Goal: Task Accomplishment & Management: Use online tool/utility

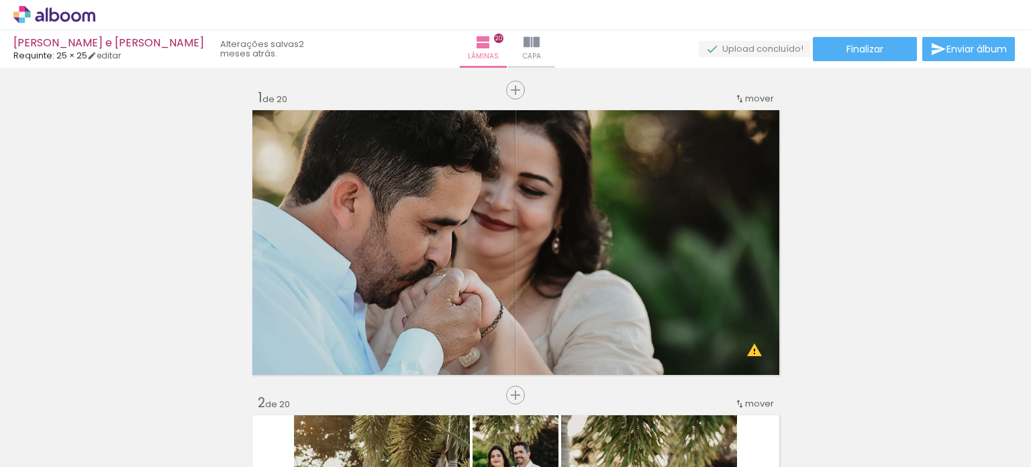
click at [32, 15] on icon at bounding box center [54, 14] width 82 height 17
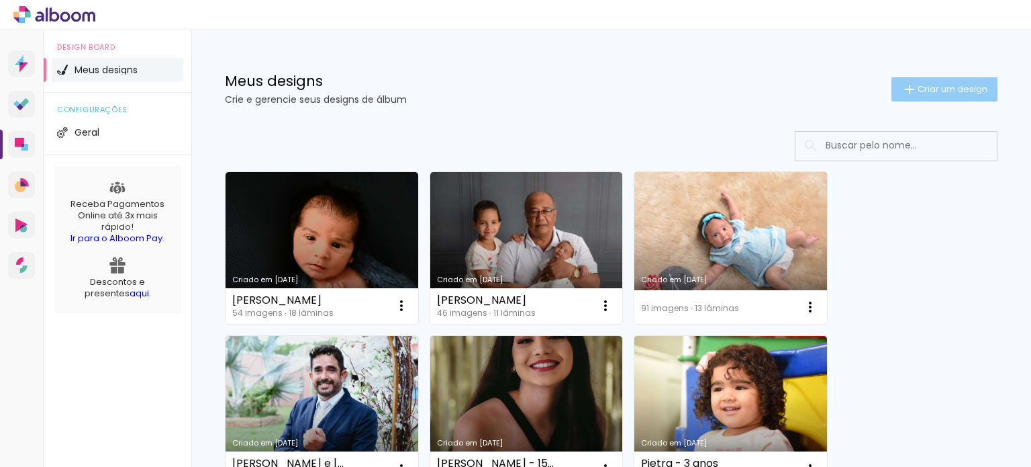
click at [923, 81] on paper-button "Criar um design" at bounding box center [944, 89] width 106 height 24
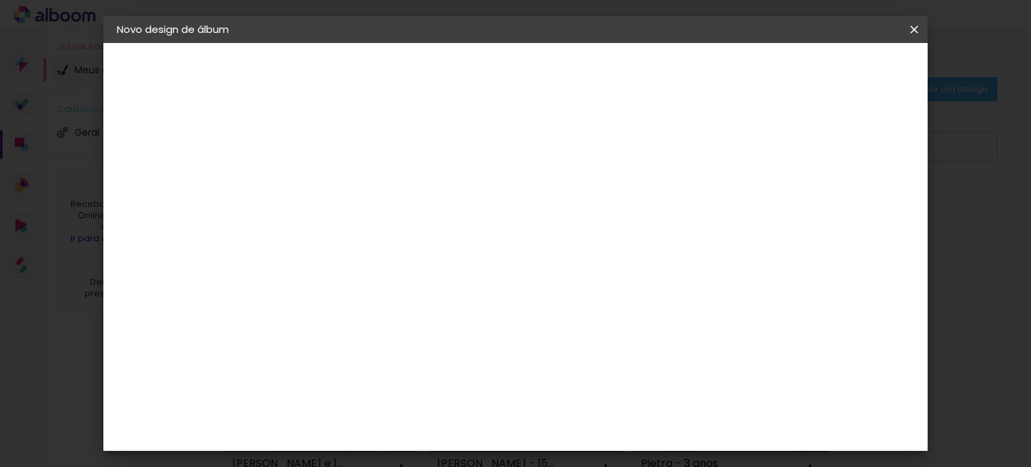
click at [336, 187] on input at bounding box center [336, 180] width 0 height 21
type input "Ana Karoline e Luis Felipe"
type paper-input "Ana Karoline e Luis Felipe"
click at [474, 72] on paper-button "Avançar" at bounding box center [441, 71] width 66 height 23
click at [397, 273] on div "3" at bounding box center [370, 279] width 145 height 17
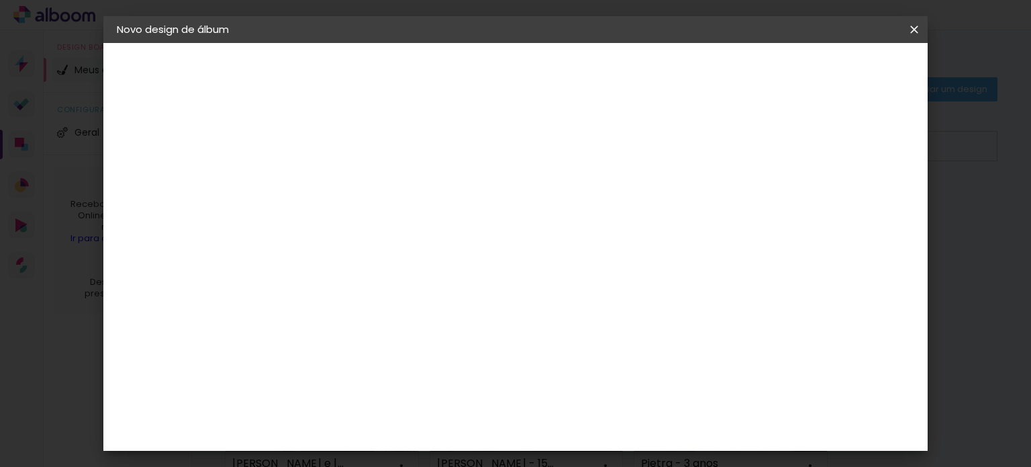
click at [395, 247] on input at bounding box center [371, 255] width 136 height 17
type input "req"
type paper-input "req"
click at [396, 295] on paper-item "Requinte" at bounding box center [357, 304] width 118 height 30
click at [551, 77] on paper-button "Avançar" at bounding box center [518, 71] width 66 height 23
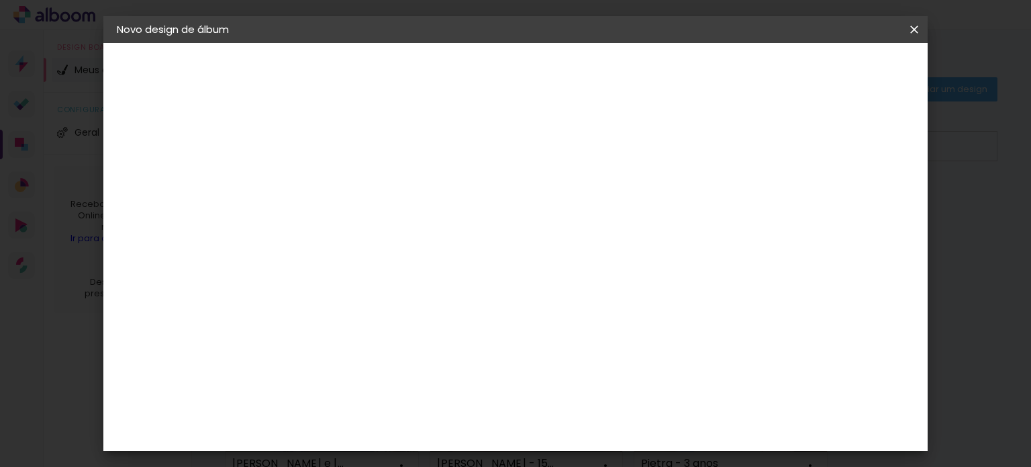
scroll to position [336, 0]
click at [427, 307] on span "30 × 30" at bounding box center [395, 321] width 62 height 28
click at [555, 67] on paper-button "Avançar" at bounding box center [522, 71] width 66 height 23
click at [665, 78] on paper-button "Iniciar design" at bounding box center [621, 76] width 87 height 32
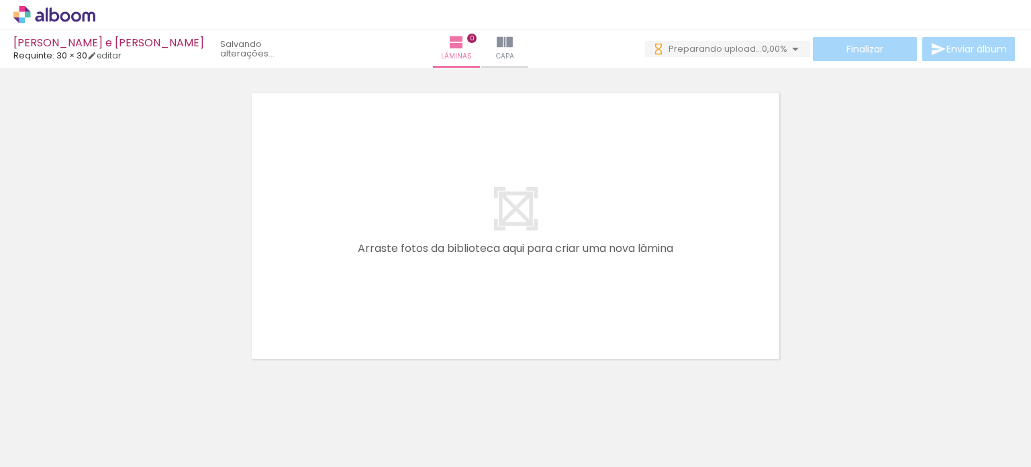
click at [919, 280] on div at bounding box center [515, 208] width 1031 height 305
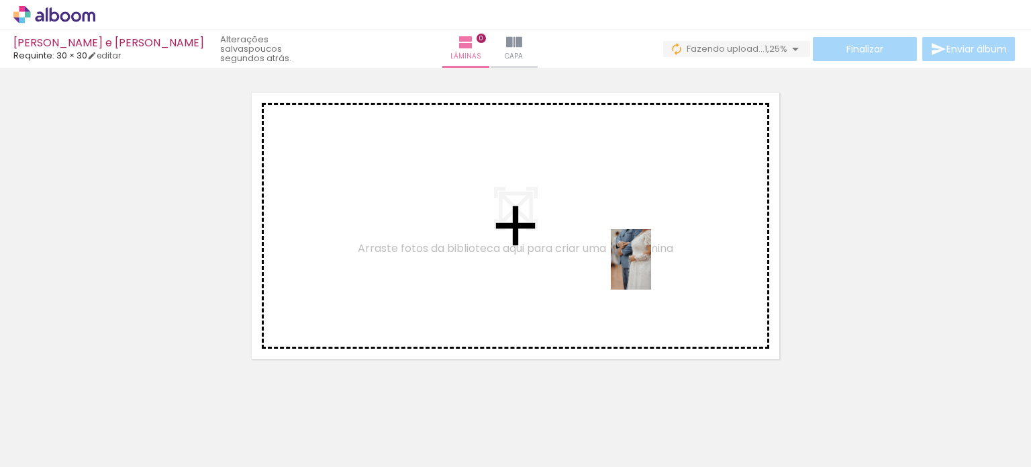
drag, startPoint x: 620, startPoint y: 428, endPoint x: 651, endPoint y: 269, distance: 162.1
click at [651, 269] on quentale-workspace at bounding box center [515, 233] width 1031 height 467
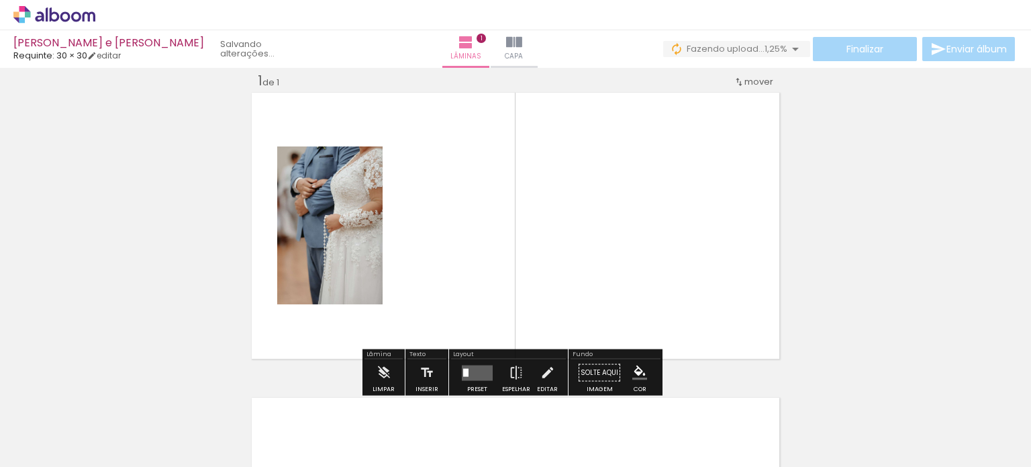
scroll to position [17, 0]
click at [485, 374] on quentale-layouter at bounding box center [477, 371] width 31 height 15
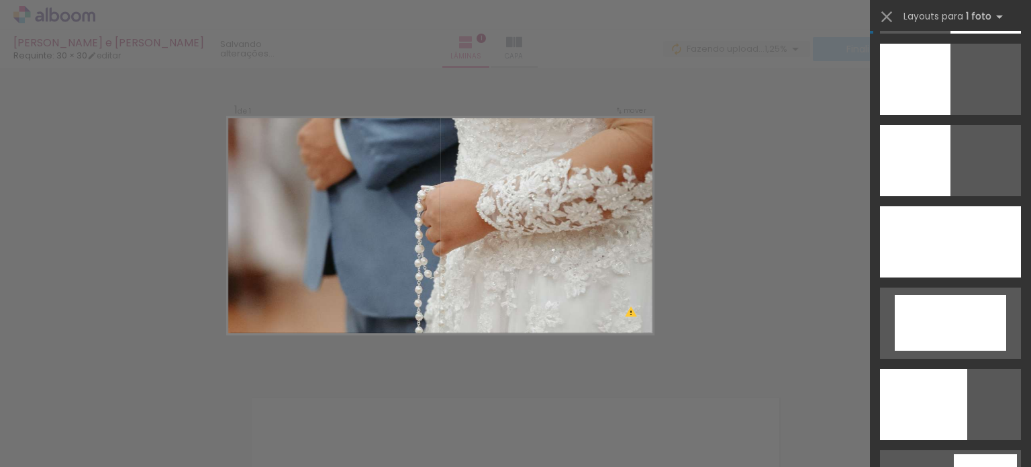
scroll to position [2953, 0]
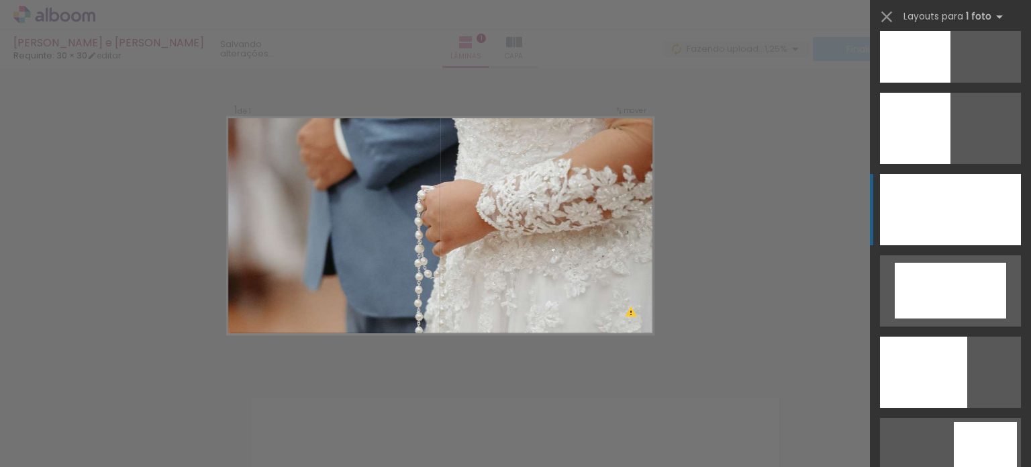
click at [942, 190] on div at bounding box center [950, 209] width 141 height 71
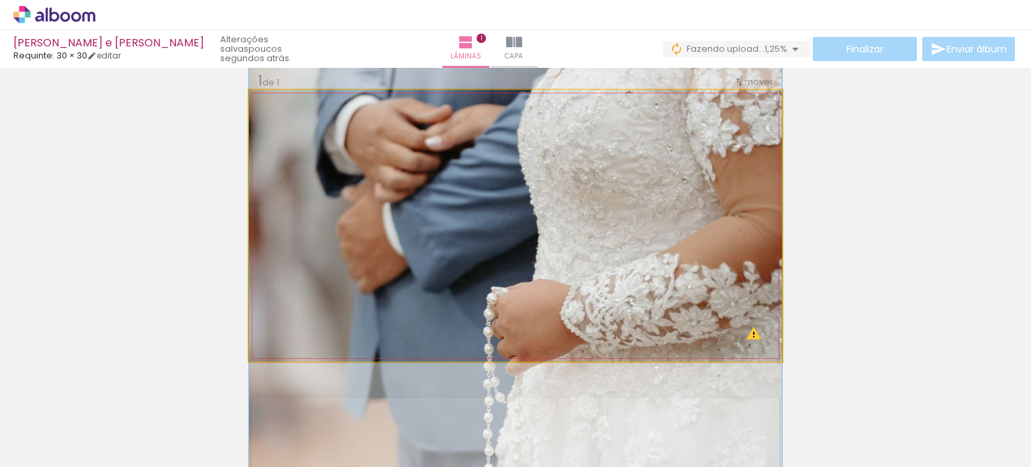
drag, startPoint x: 631, startPoint y: 177, endPoint x: 624, endPoint y: 289, distance: 111.7
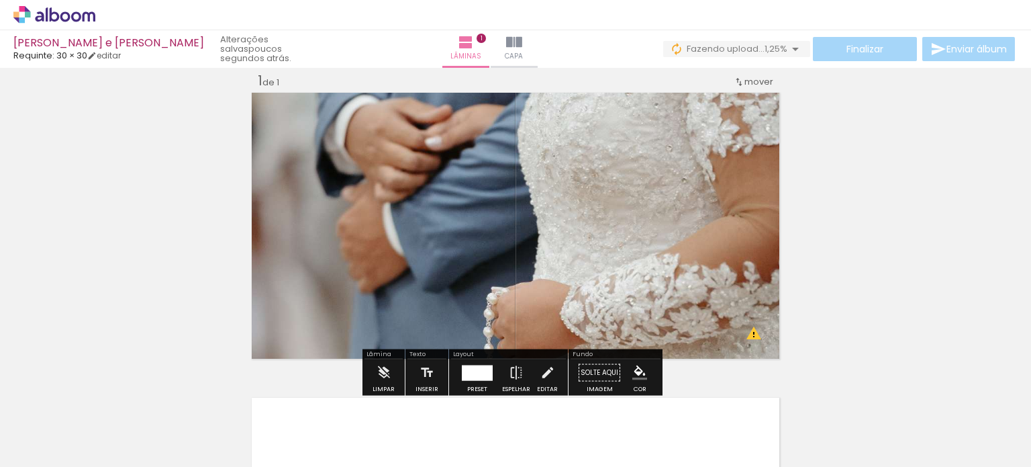
click at [870, 203] on div "Inserir lâmina 1 de 1 O Designbox precisará aumentar a sua imagem em 257% para …" at bounding box center [515, 361] width 1031 height 610
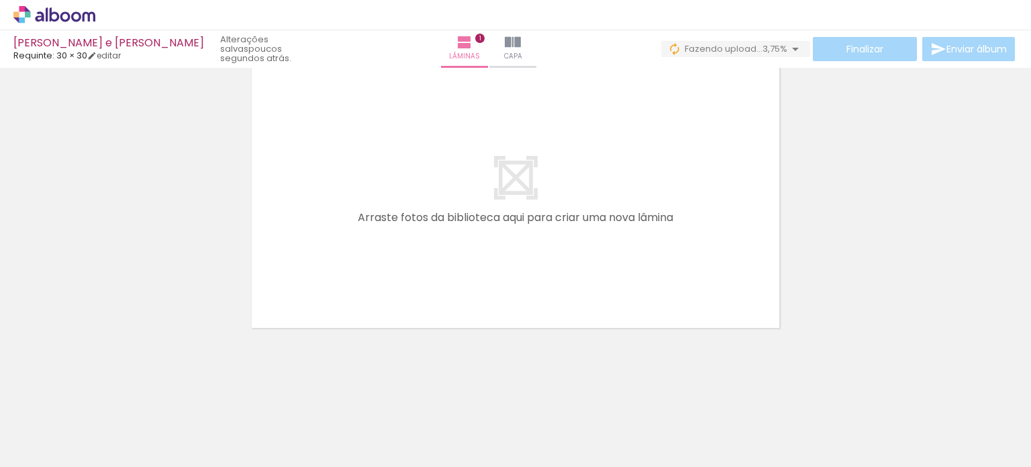
scroll to position [0, 0]
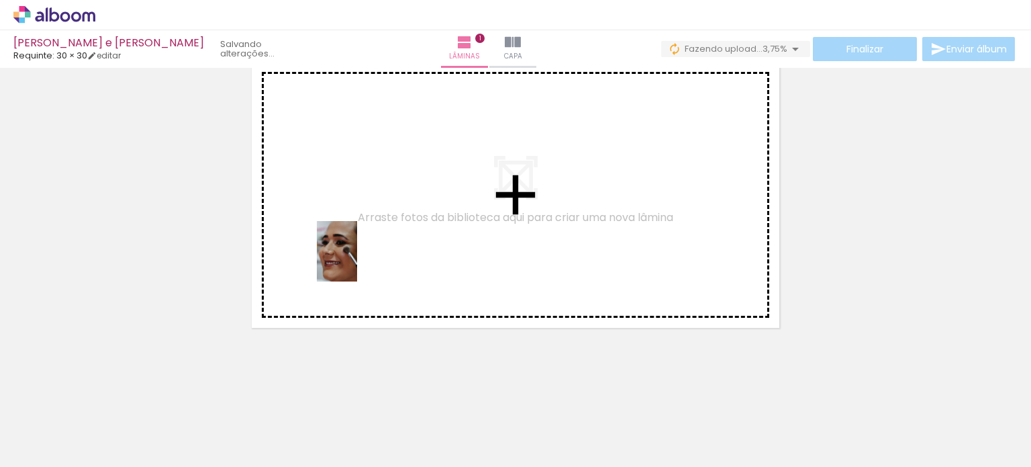
drag, startPoint x: 172, startPoint y: 382, endPoint x: 285, endPoint y: 378, distance: 112.8
click at [357, 260] on quentale-workspace at bounding box center [515, 233] width 1031 height 467
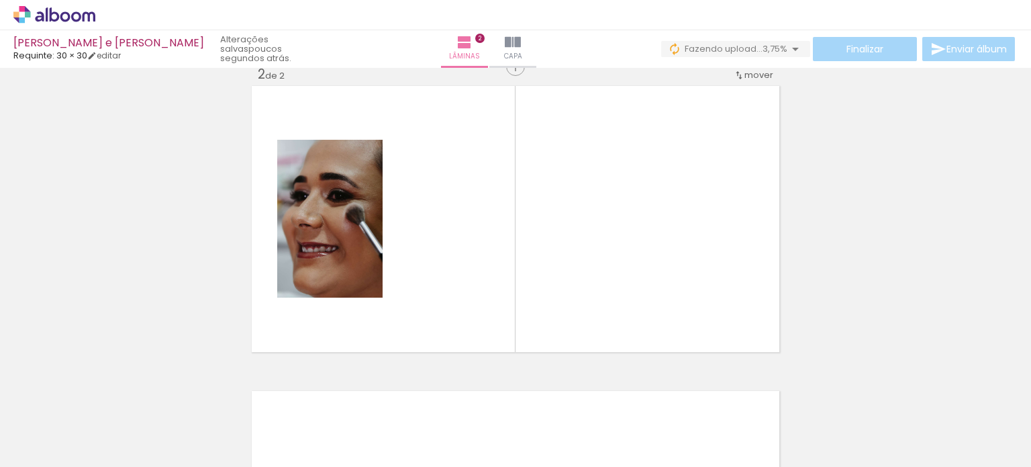
scroll to position [322, 0]
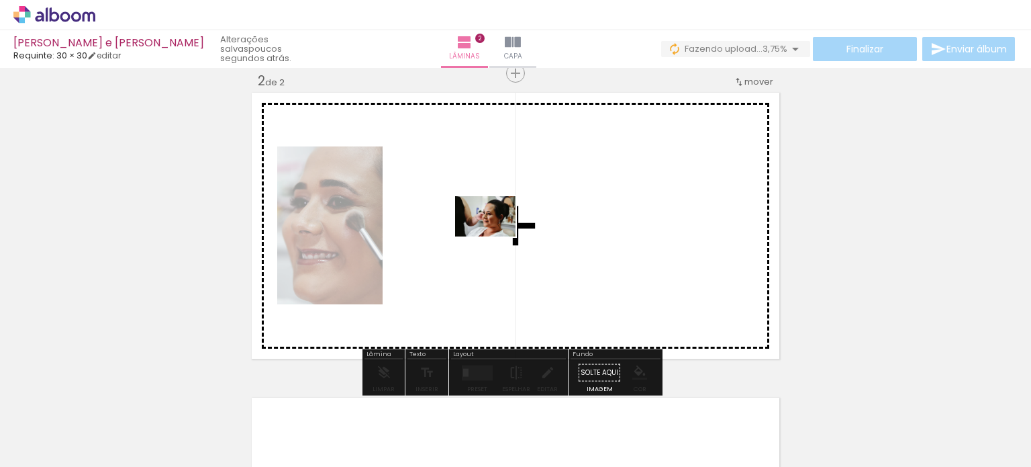
drag, startPoint x: 239, startPoint y: 424, endPoint x: 498, endPoint y: 234, distance: 320.9
click at [498, 234] on quentale-workspace at bounding box center [515, 233] width 1031 height 467
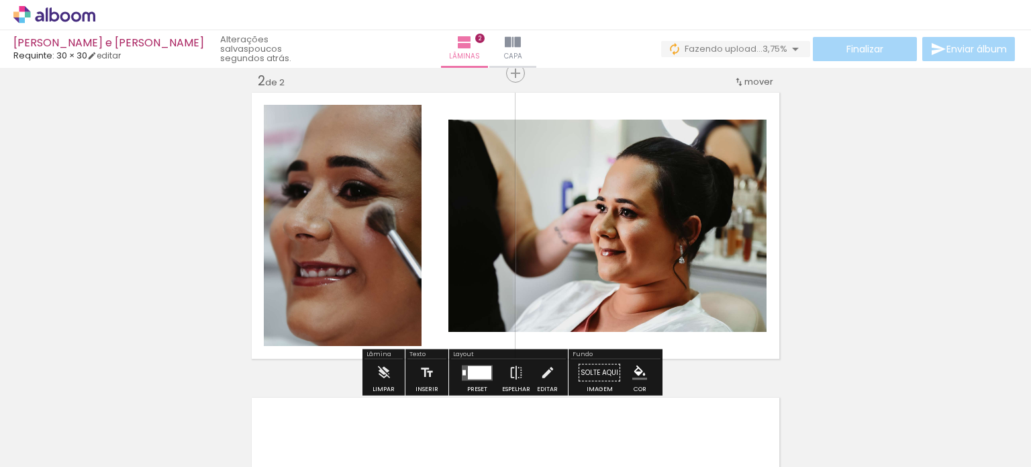
scroll to position [0, 367]
click at [513, 369] on iron-icon at bounding box center [516, 372] width 15 height 27
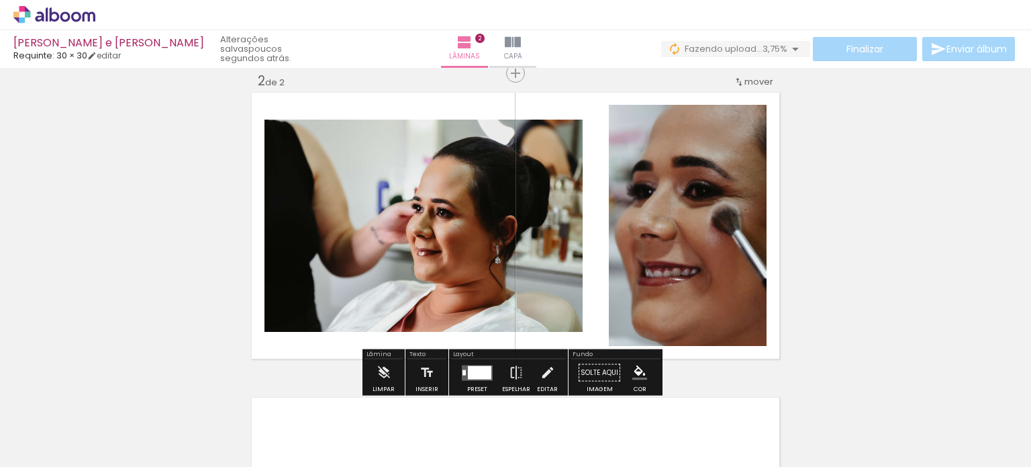
click at [0, 0] on slot "P&B" at bounding box center [0, 0] width 0 height 0
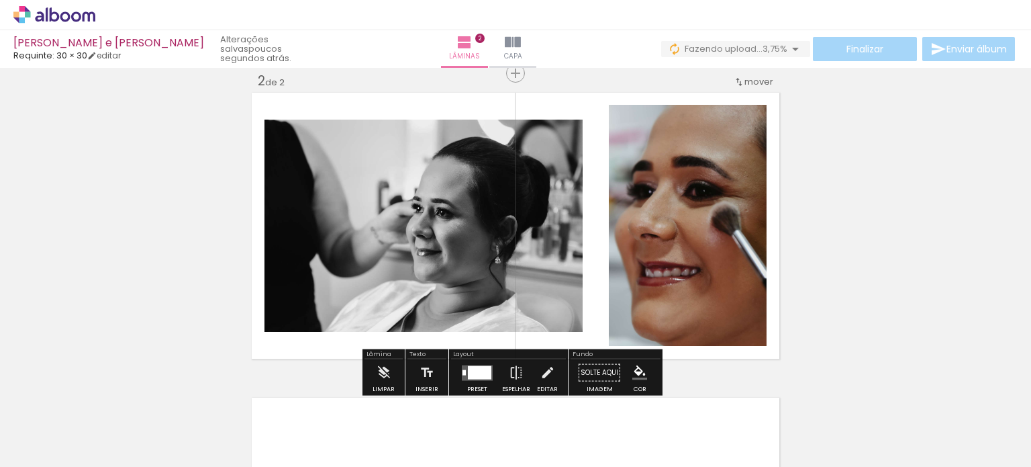
click at [0, 0] on slot "P&B" at bounding box center [0, 0] width 0 height 0
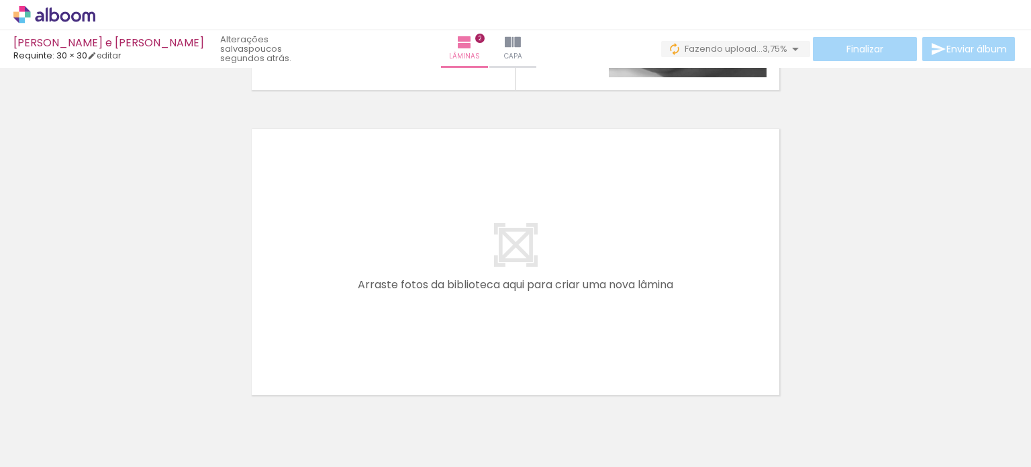
scroll to position [651, 0]
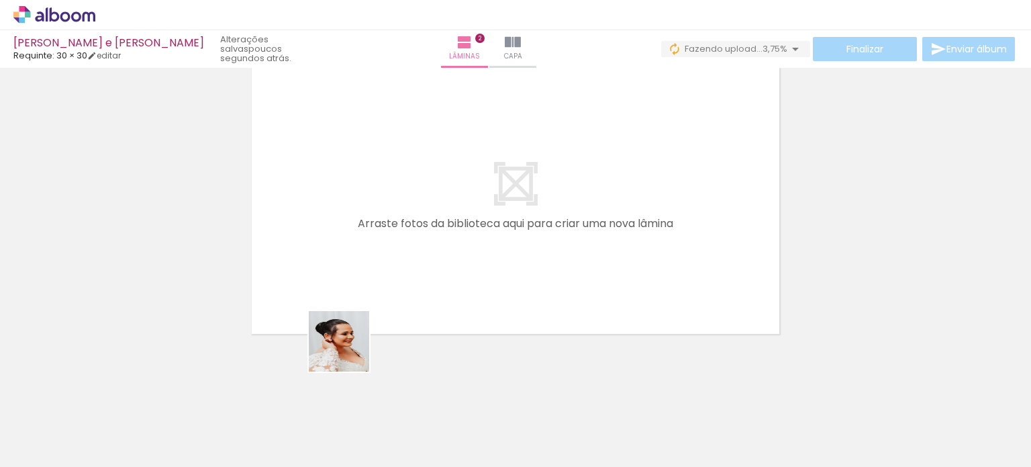
drag, startPoint x: 327, startPoint y: 381, endPoint x: 405, endPoint y: 400, distance: 80.8
click at [368, 330] on quentale-workspace at bounding box center [515, 233] width 1031 height 467
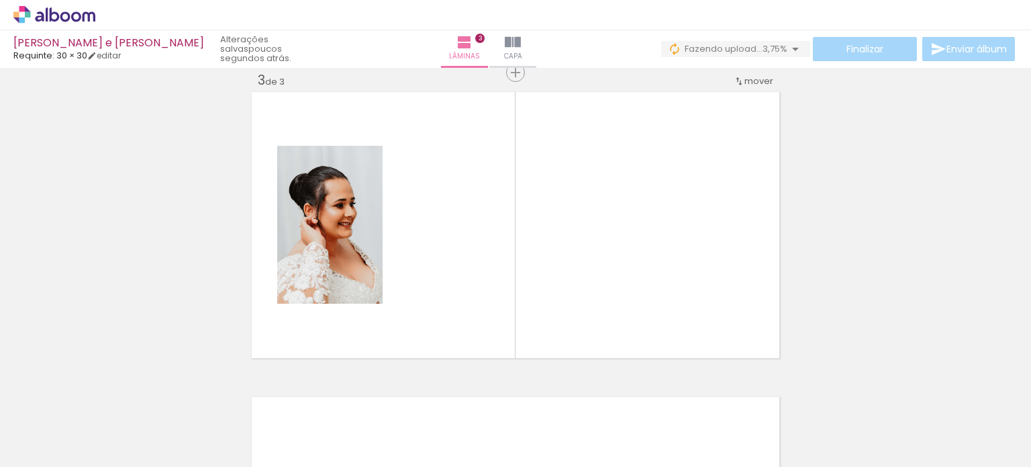
scroll to position [626, 0]
drag, startPoint x: 387, startPoint y: 426, endPoint x: 456, endPoint y: 381, distance: 83.0
click at [432, 301] on quentale-workspace at bounding box center [515, 233] width 1031 height 467
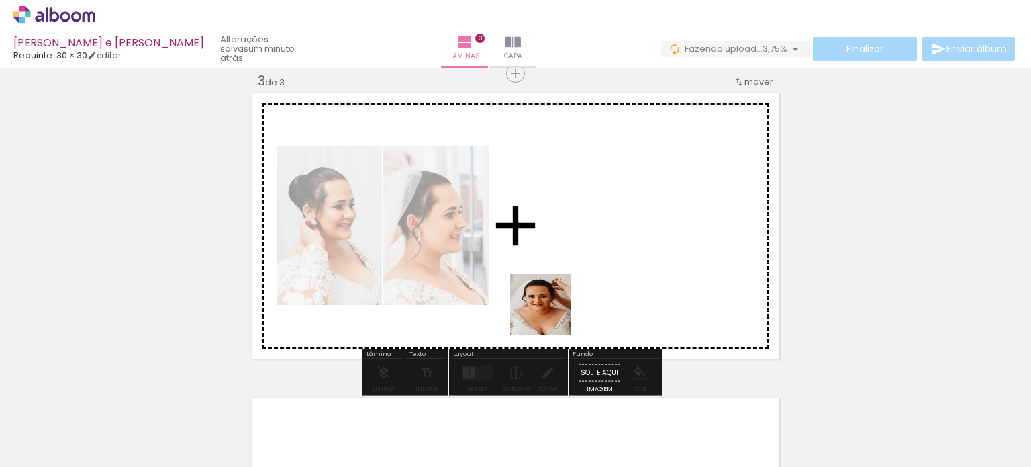
drag, startPoint x: 457, startPoint y: 420, endPoint x: 572, endPoint y: 277, distance: 183.3
click at [572, 277] on quentale-workspace at bounding box center [515, 233] width 1031 height 467
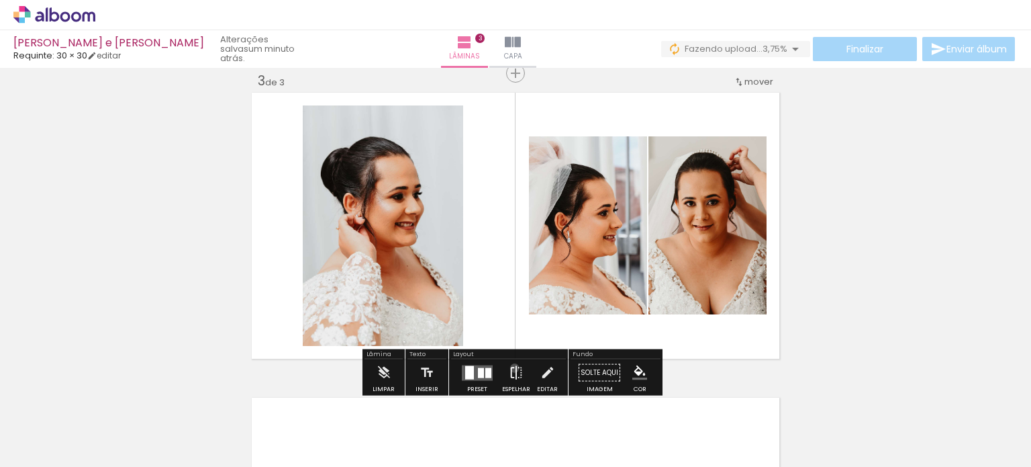
click at [511, 367] on iron-icon at bounding box center [516, 372] width 15 height 27
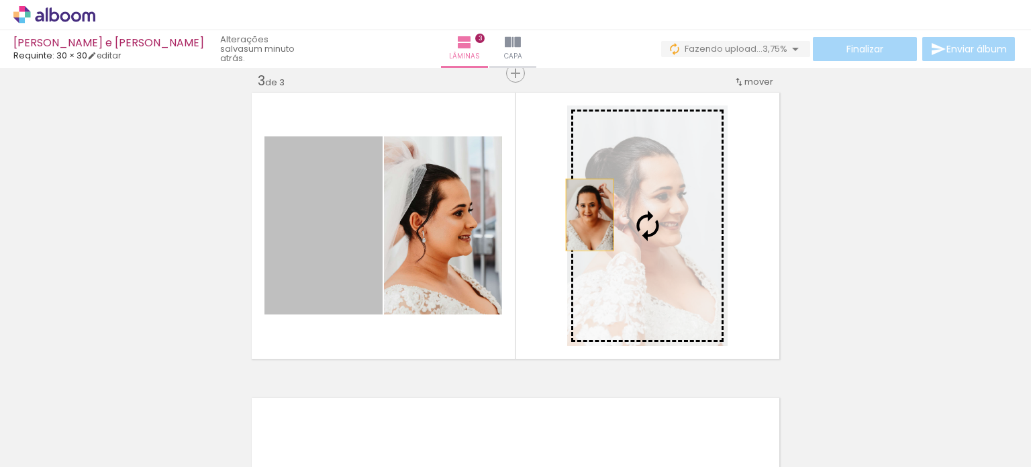
drag, startPoint x: 344, startPoint y: 242, endPoint x: 669, endPoint y: 213, distance: 326.2
click at [0, 0] on slot at bounding box center [0, 0] width 0 height 0
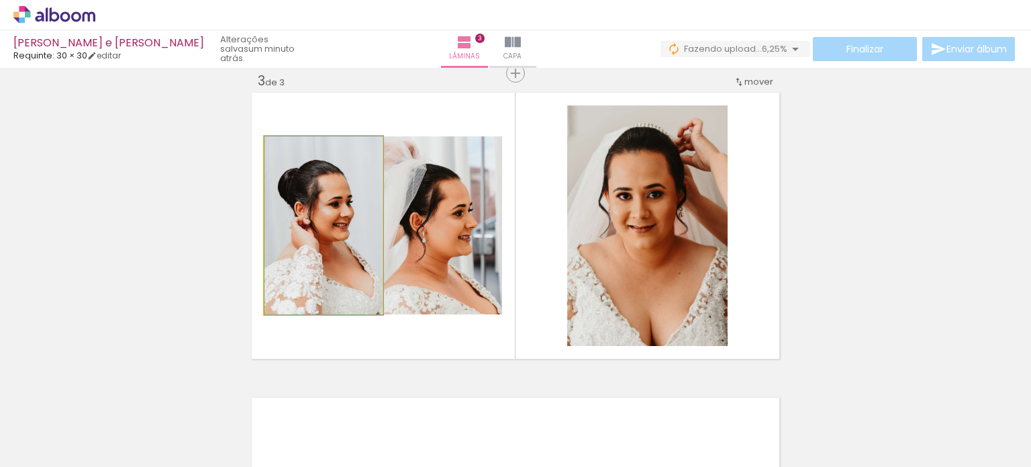
drag, startPoint x: 320, startPoint y: 225, endPoint x: 387, endPoint y: 225, distance: 67.8
click at [0, 0] on slot at bounding box center [0, 0] width 0 height 0
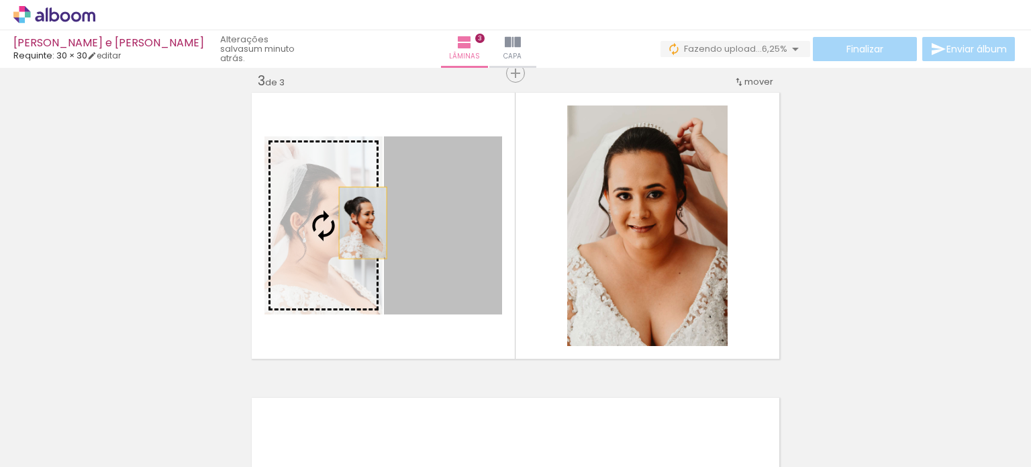
drag, startPoint x: 419, startPoint y: 222, endPoint x: 359, endPoint y: 222, distance: 59.7
click at [0, 0] on slot at bounding box center [0, 0] width 0 height 0
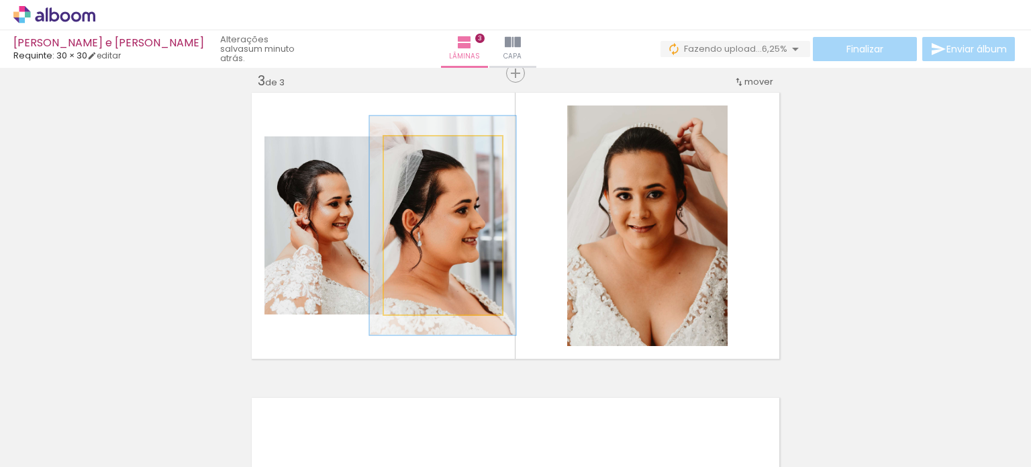
drag, startPoint x: 411, startPoint y: 147, endPoint x: 422, endPoint y: 146, distance: 10.8
type paper-slider "123"
click at [422, 146] on div at bounding box center [426, 150] width 12 height 12
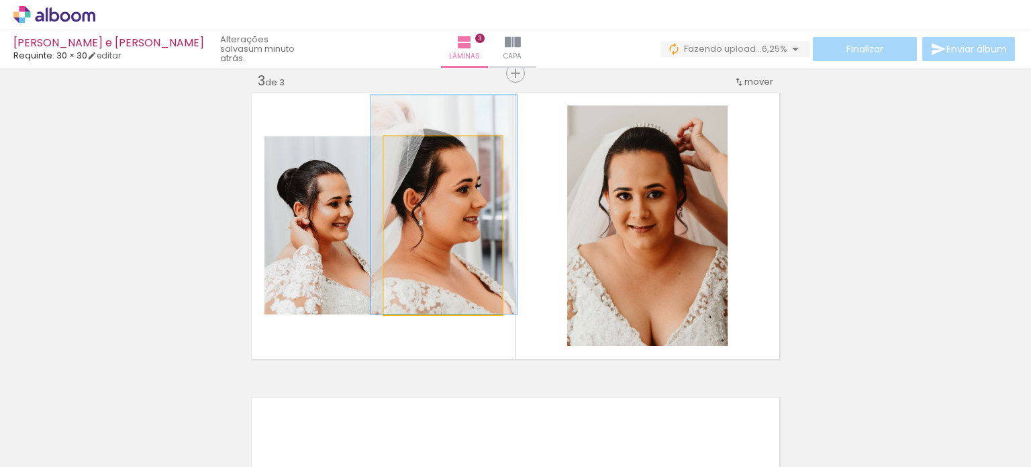
drag, startPoint x: 438, startPoint y: 252, endPoint x: 435, endPoint y: 231, distance: 21.6
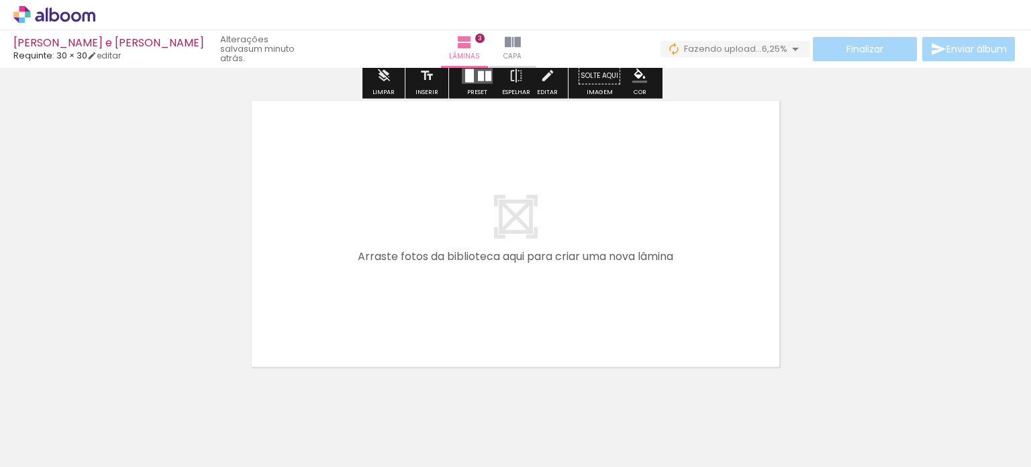
scroll to position [956, 0]
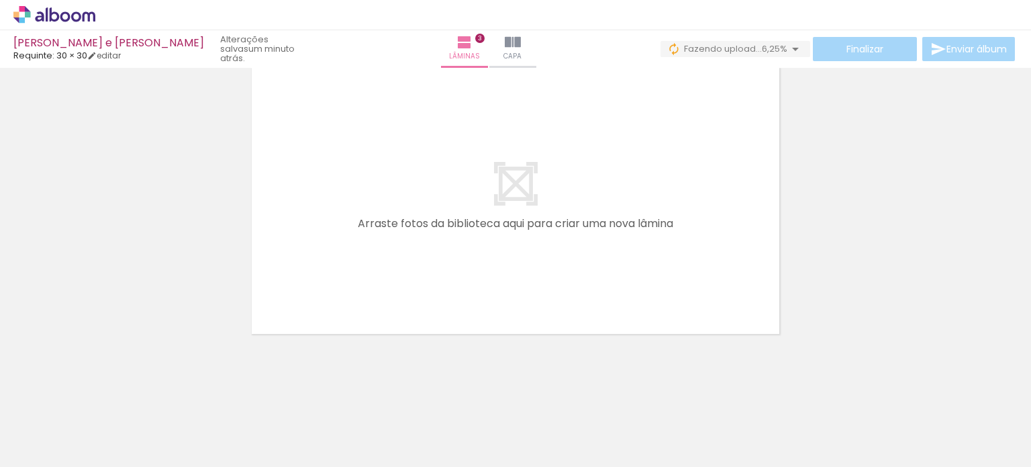
drag, startPoint x: 528, startPoint y: 404, endPoint x: 593, endPoint y: 383, distance: 68.6
click at [536, 297] on quentale-workspace at bounding box center [515, 233] width 1031 height 467
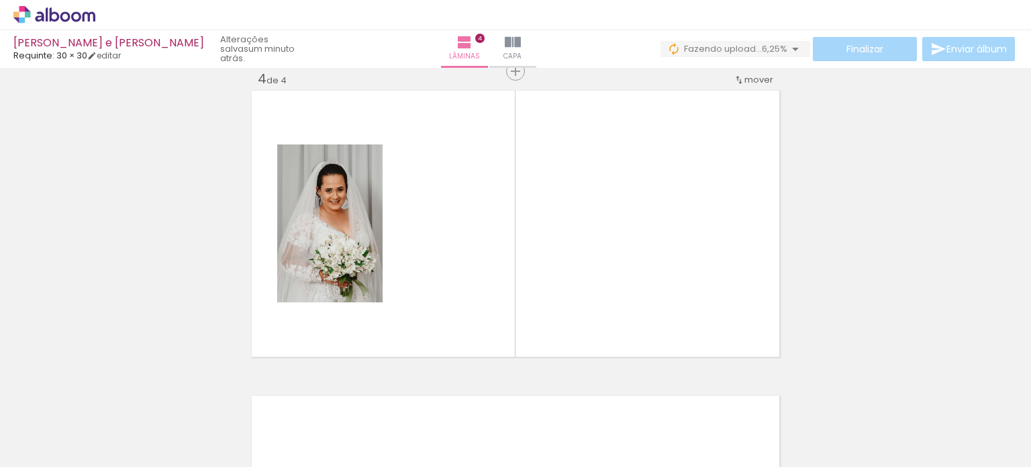
scroll to position [931, 0]
drag, startPoint x: 607, startPoint y: 422, endPoint x: 673, endPoint y: 429, distance: 65.5
click at [612, 283] on quentale-workspace at bounding box center [515, 233] width 1031 height 467
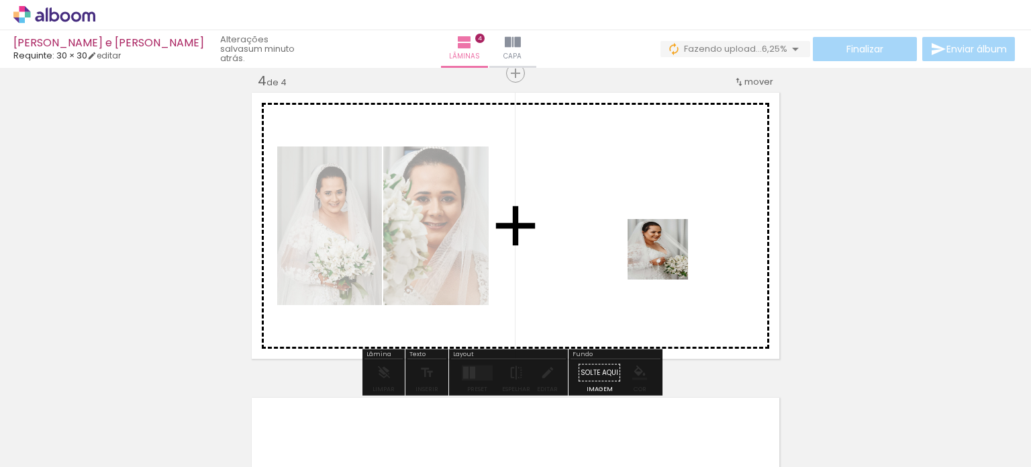
drag, startPoint x: 679, startPoint y: 424, endPoint x: 668, endPoint y: 259, distance: 165.5
click at [668, 259] on quentale-workspace at bounding box center [515, 233] width 1031 height 467
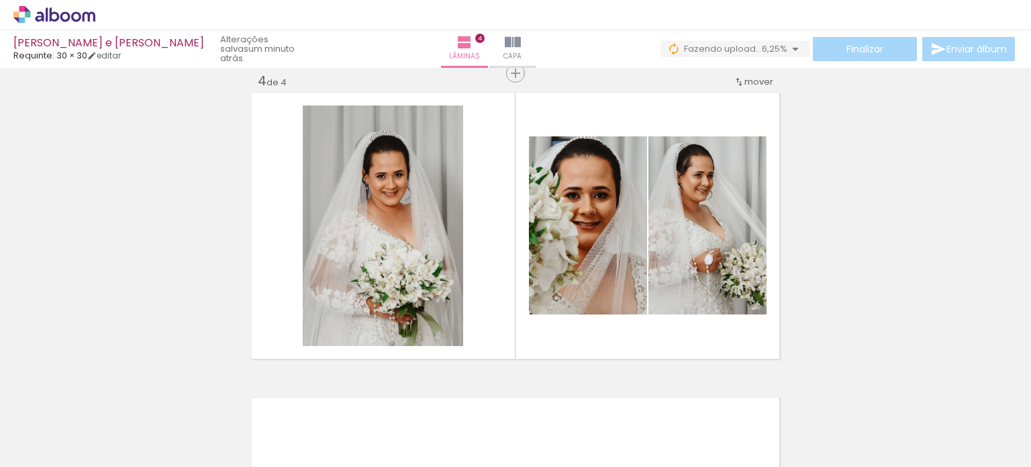
scroll to position [0, 1083]
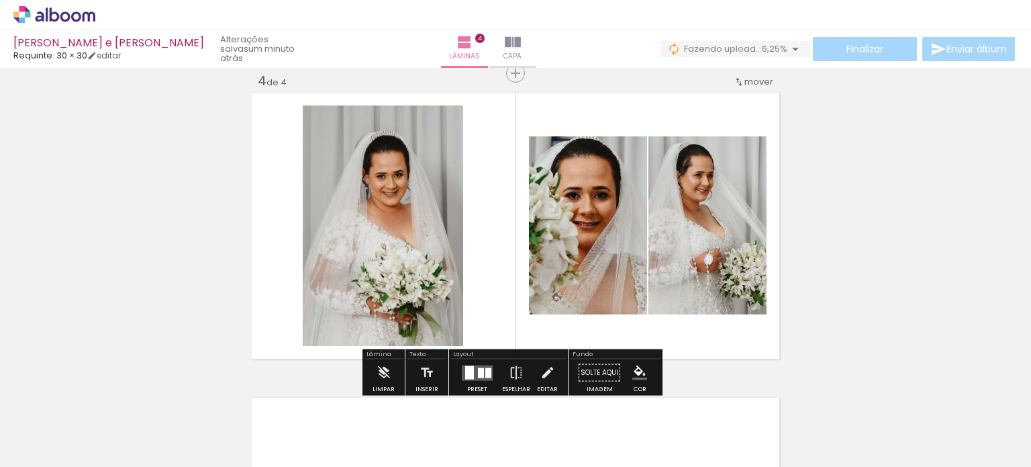
drag, startPoint x: 470, startPoint y: 367, endPoint x: 446, endPoint y: 323, distance: 49.6
click at [470, 365] on div at bounding box center [469, 371] width 9 height 13
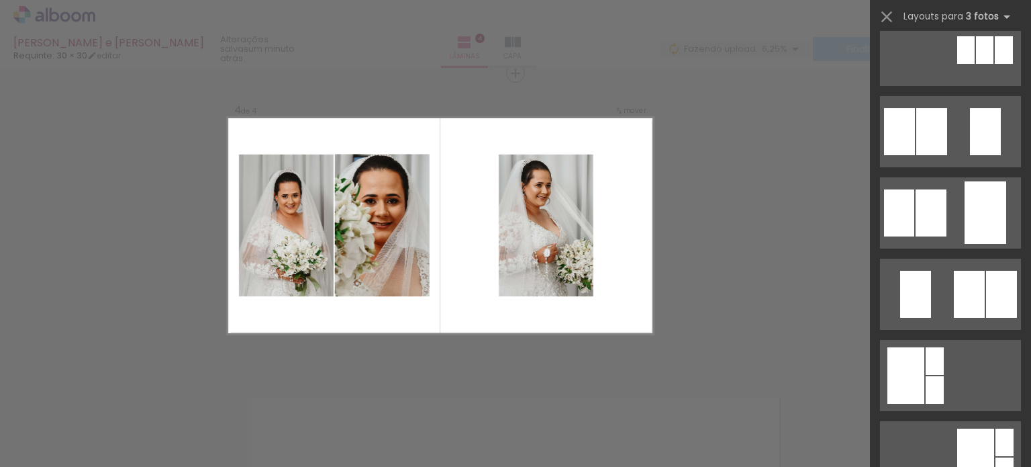
scroll to position [67, 0]
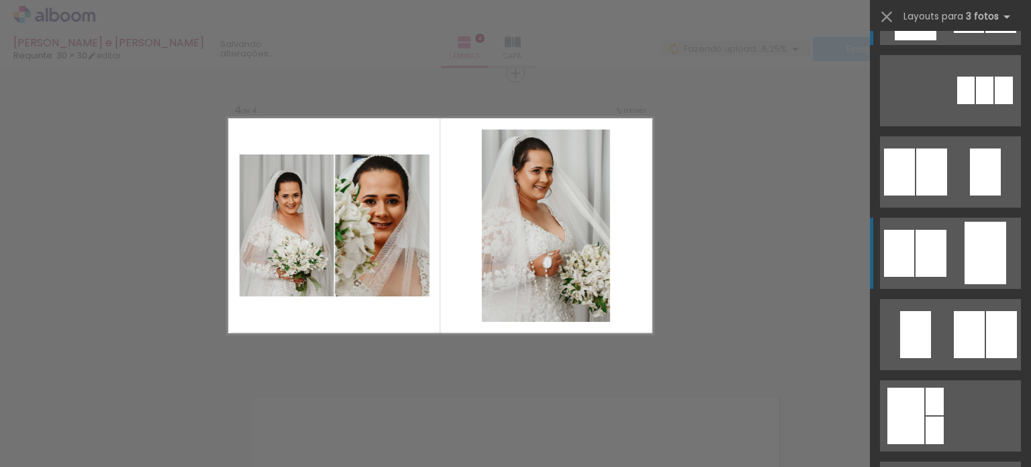
click at [978, 239] on div at bounding box center [986, 253] width 42 height 62
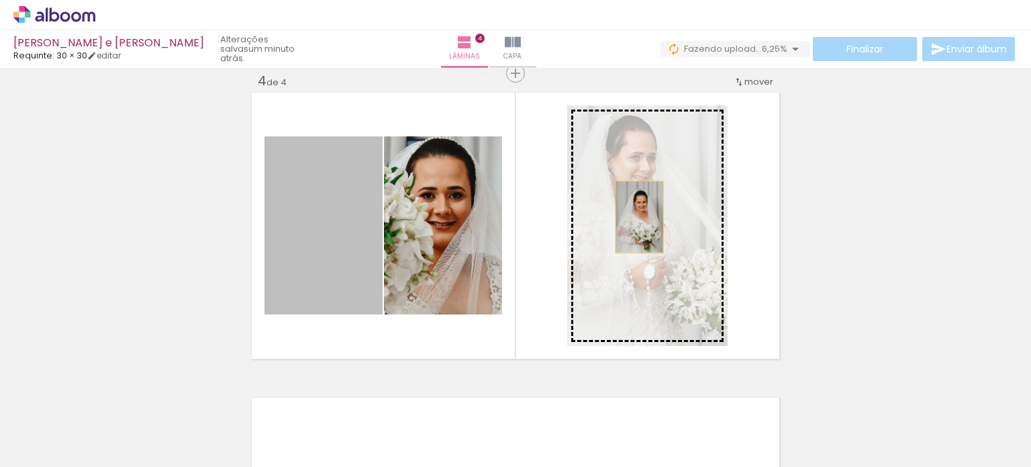
drag, startPoint x: 349, startPoint y: 243, endPoint x: 650, endPoint y: 217, distance: 302.5
click at [0, 0] on slot at bounding box center [0, 0] width 0 height 0
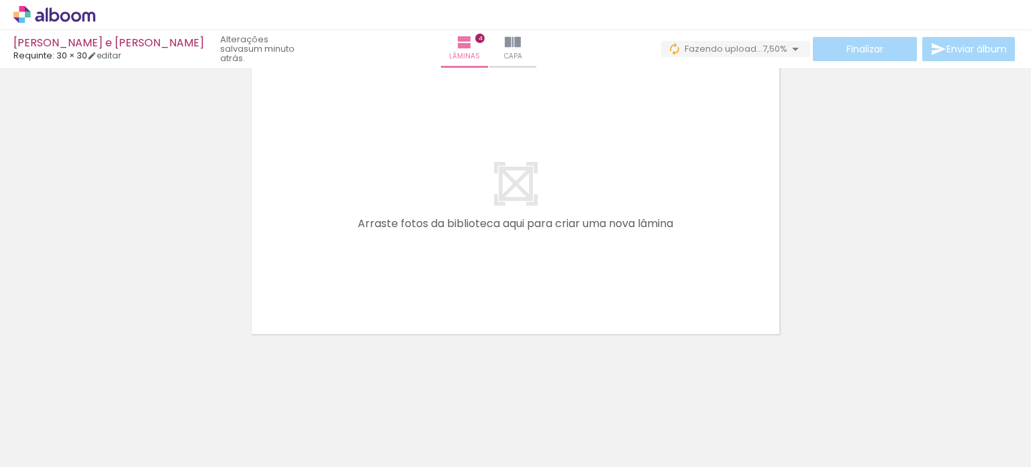
scroll to position [0, 801]
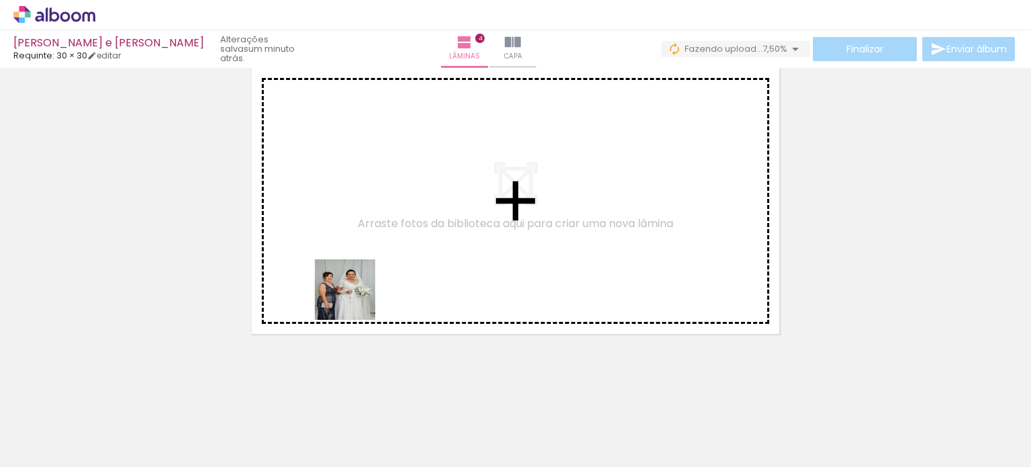
drag, startPoint x: 316, startPoint y: 405, endPoint x: 407, endPoint y: 401, distance: 91.4
click at [362, 268] on quentale-workspace at bounding box center [515, 233] width 1031 height 467
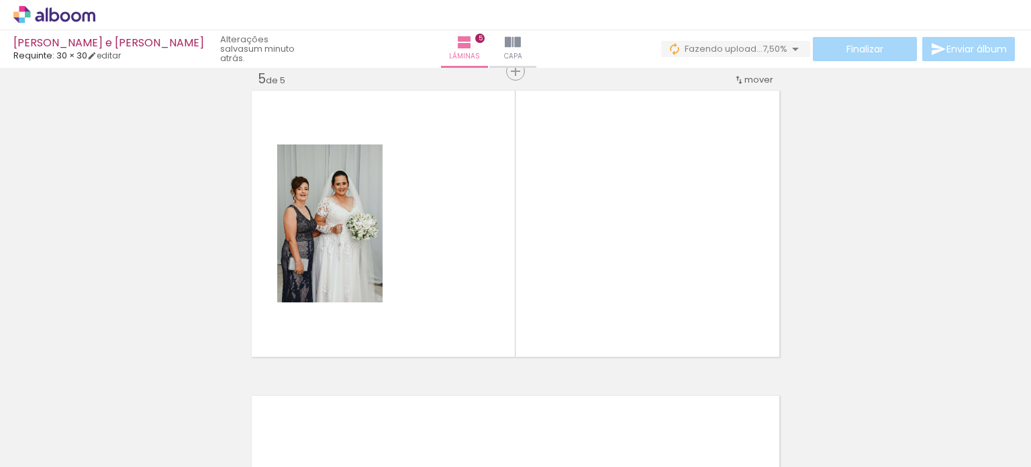
scroll to position [1236, 0]
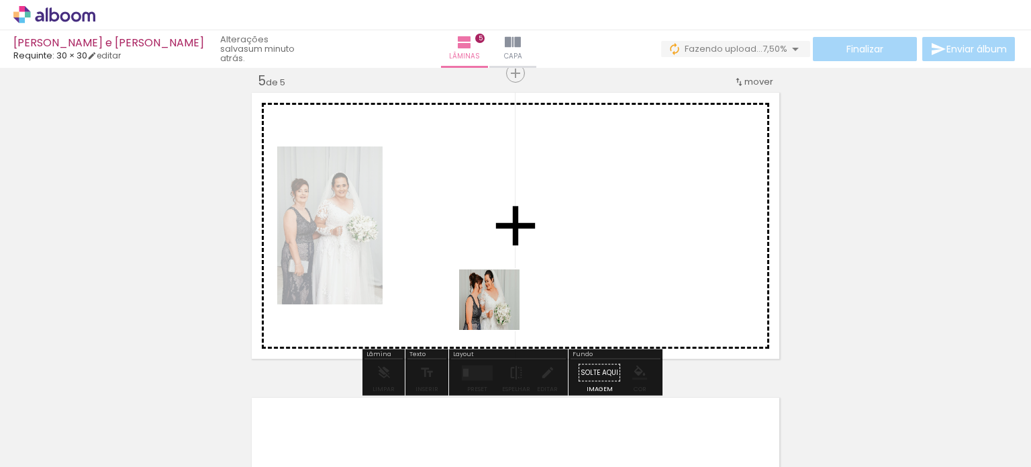
drag, startPoint x: 409, startPoint y: 432, endPoint x: 516, endPoint y: 404, distance: 110.4
click at [518, 274] on quentale-workspace at bounding box center [515, 233] width 1031 height 467
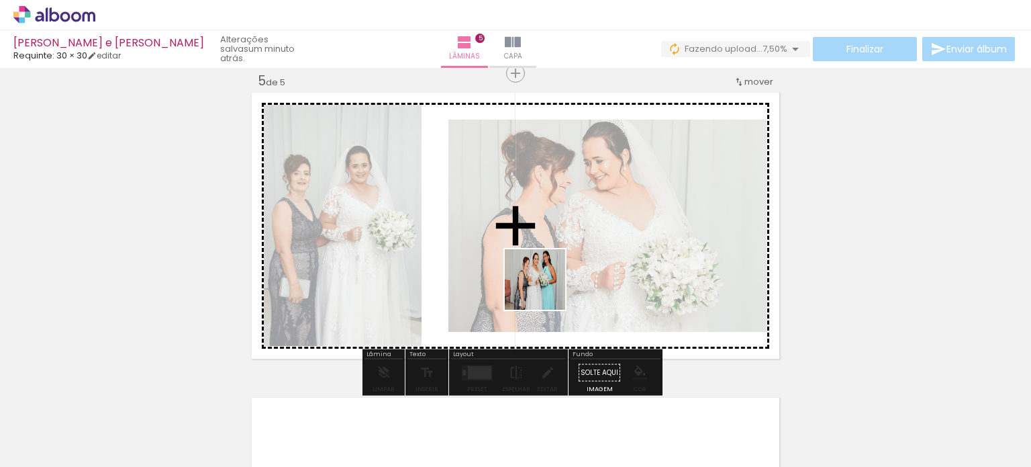
drag, startPoint x: 475, startPoint y: 421, endPoint x: 544, endPoint y: 413, distance: 70.2
click at [544, 285] on quentale-workspace at bounding box center [515, 233] width 1031 height 467
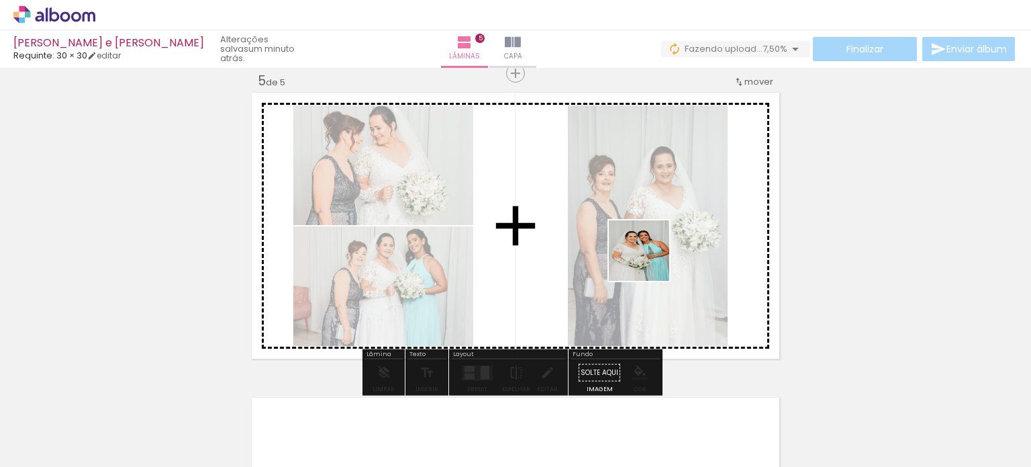
drag, startPoint x: 546, startPoint y: 420, endPoint x: 675, endPoint y: 265, distance: 201.6
click at [650, 250] on quentale-workspace at bounding box center [515, 233] width 1031 height 467
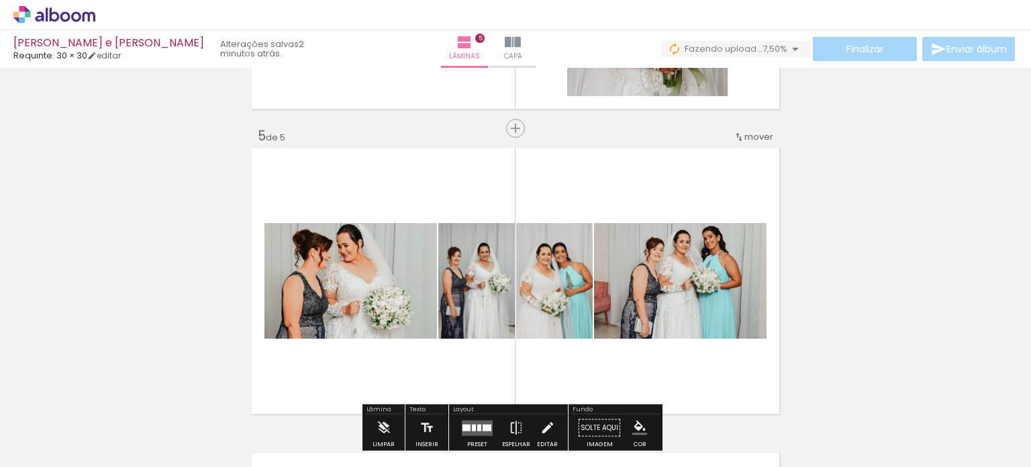
scroll to position [1102, 0]
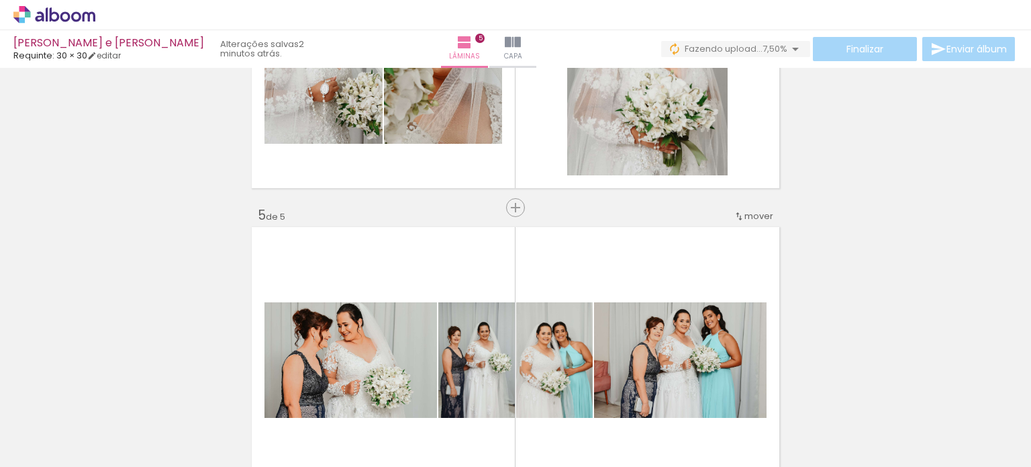
click at [754, 213] on span "mover" at bounding box center [758, 215] width 29 height 13
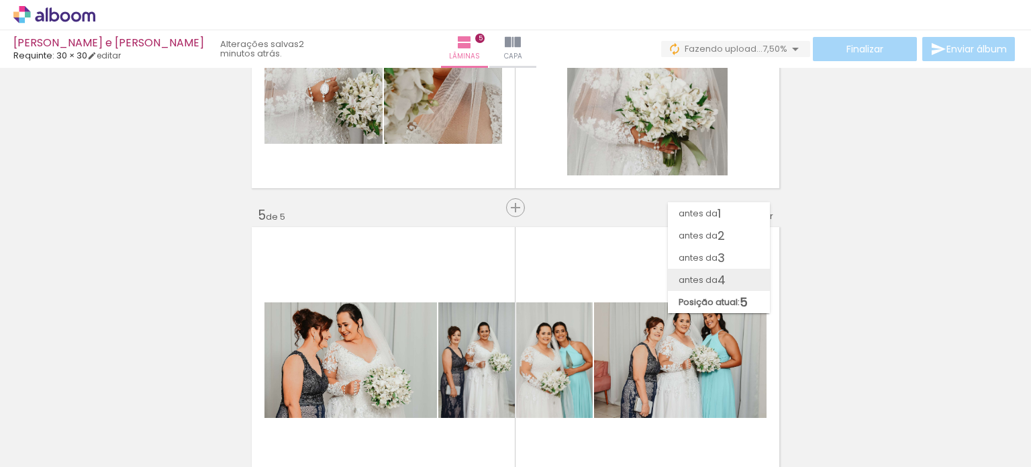
click at [732, 276] on paper-item "antes da 4" at bounding box center [719, 279] width 102 height 22
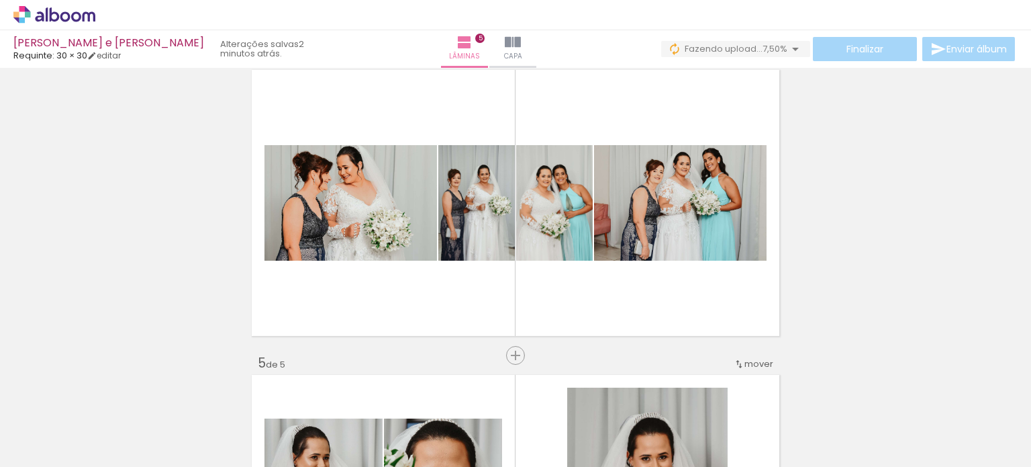
scroll to position [931, 0]
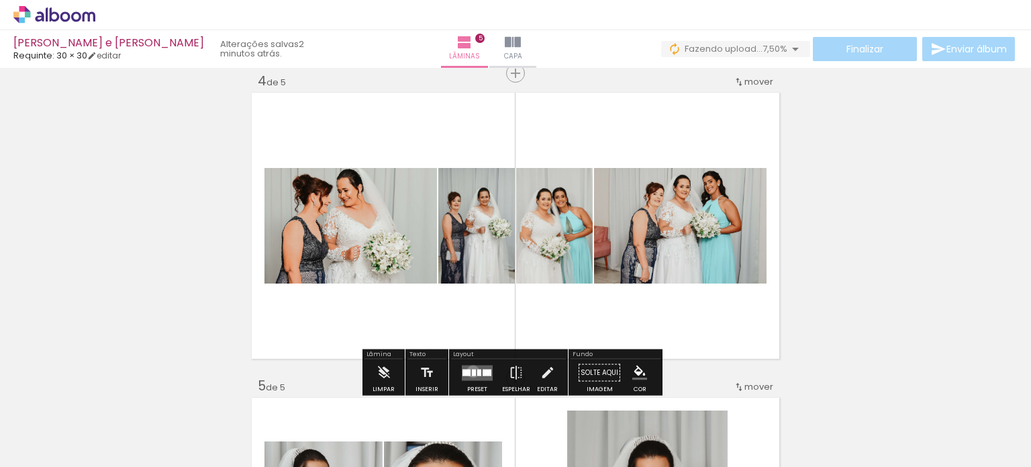
click at [472, 371] on div at bounding box center [474, 372] width 4 height 7
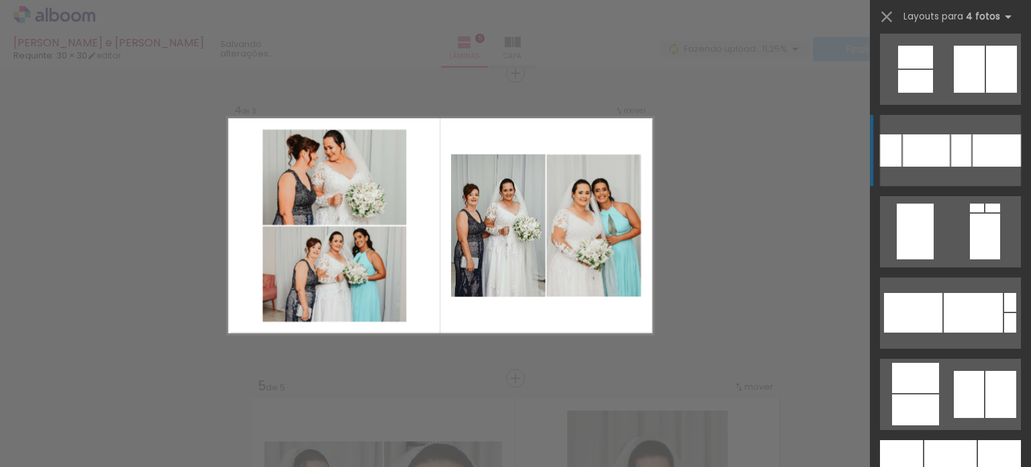
scroll to position [2081, 0]
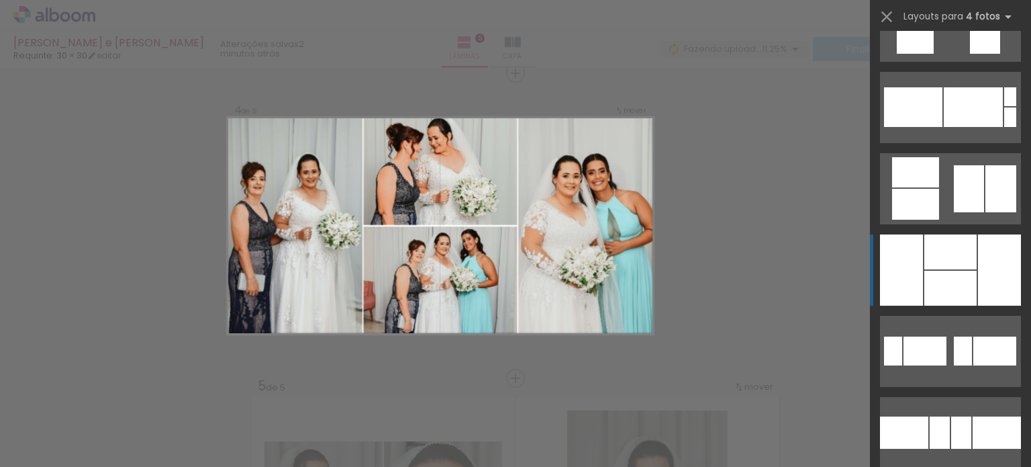
click at [953, 276] on div at bounding box center [950, 288] width 52 height 35
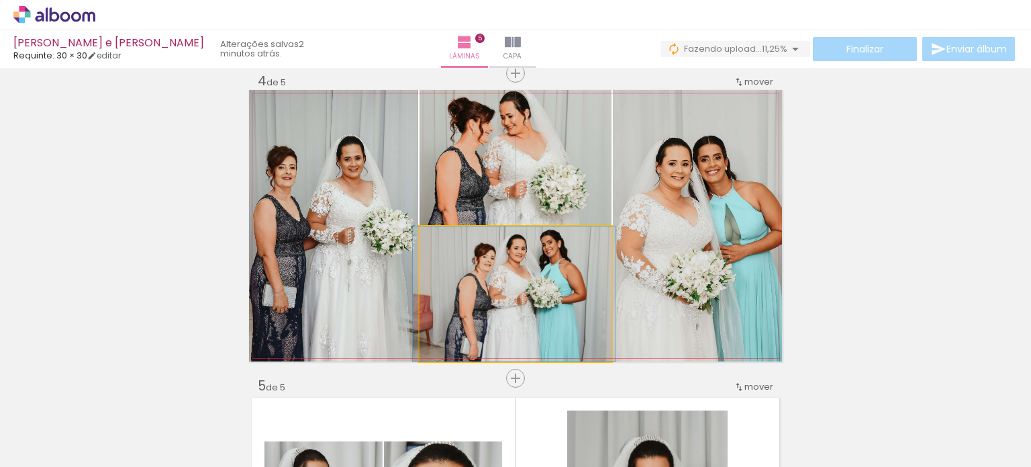
drag, startPoint x: 541, startPoint y: 281, endPoint x: 540, endPoint y: 185, distance: 96.7
click at [0, 0] on slot at bounding box center [0, 0] width 0 height 0
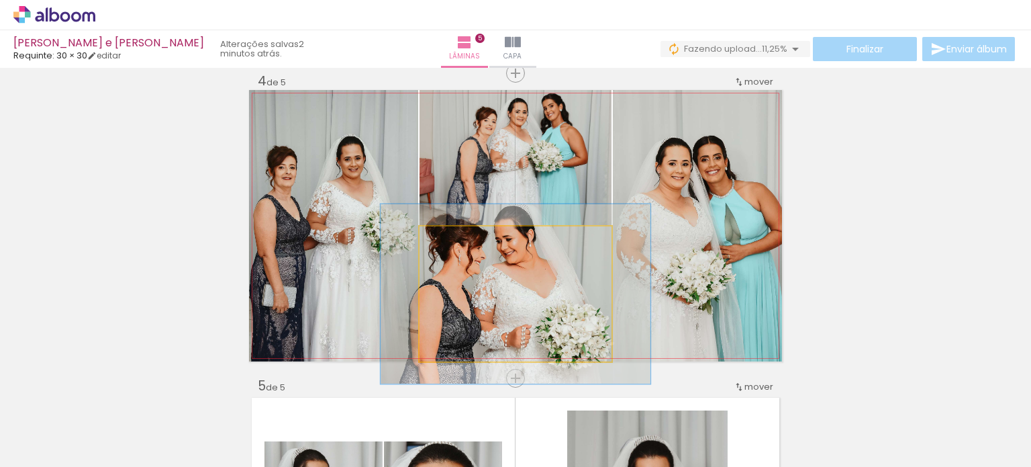
drag, startPoint x: 451, startPoint y: 237, endPoint x: 468, endPoint y: 238, distance: 16.8
type paper-slider "135"
click at [467, 238] on div at bounding box center [466, 240] width 21 height 21
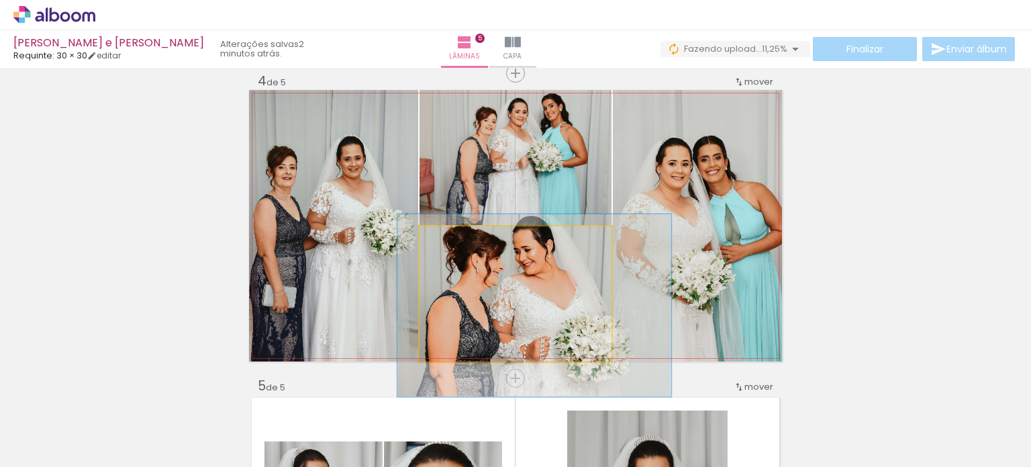
drag, startPoint x: 528, startPoint y: 273, endPoint x: 547, endPoint y: 285, distance: 22.0
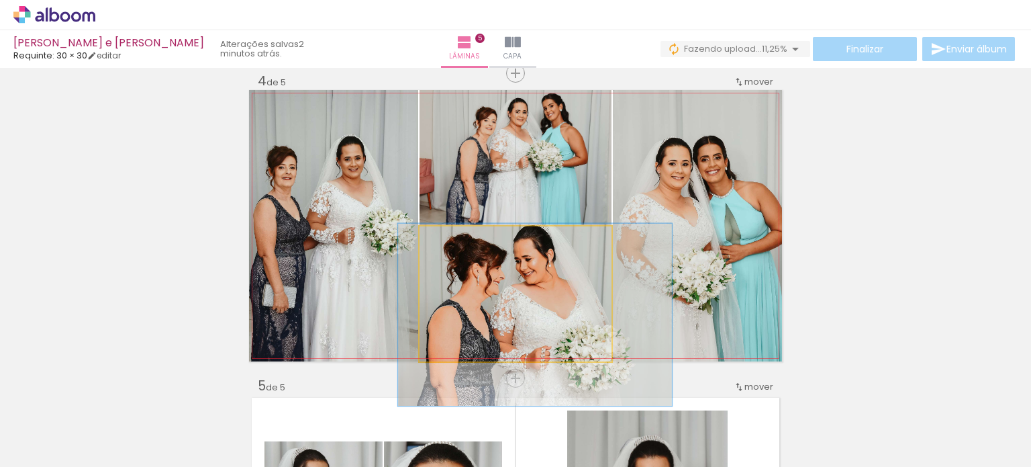
drag, startPoint x: 505, startPoint y: 278, endPoint x: 504, endPoint y: 285, distance: 7.4
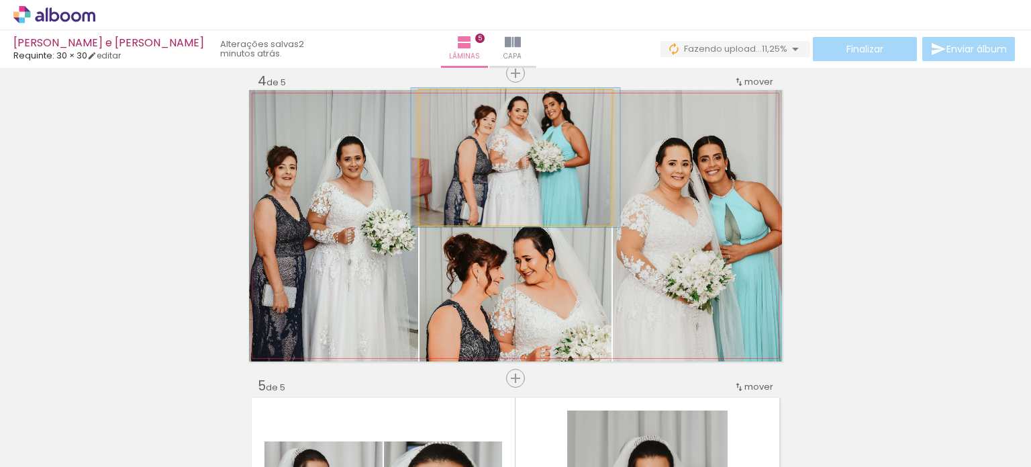
type paper-slider "104"
click at [454, 103] on div at bounding box center [452, 103] width 21 height 21
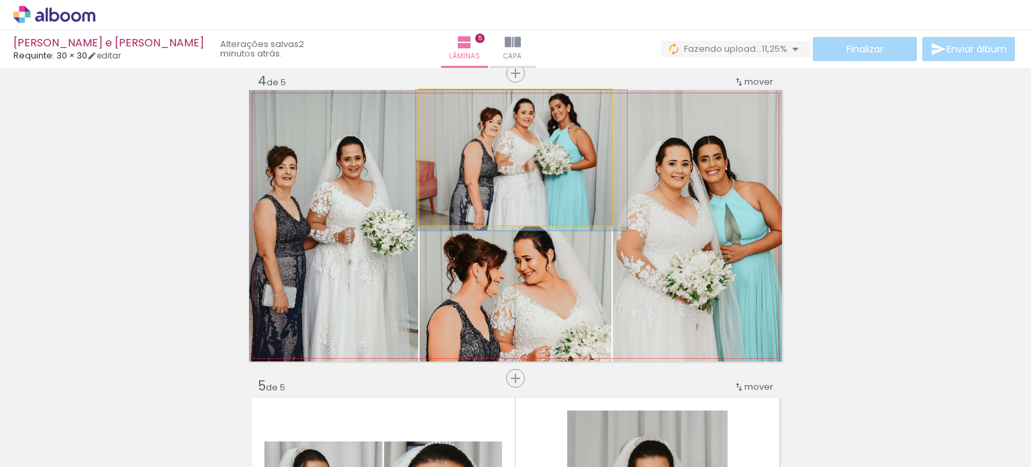
drag, startPoint x: 546, startPoint y: 150, endPoint x: 552, endPoint y: 158, distance: 10.1
drag, startPoint x: 552, startPoint y: 164, endPoint x: 553, endPoint y: 174, distance: 9.4
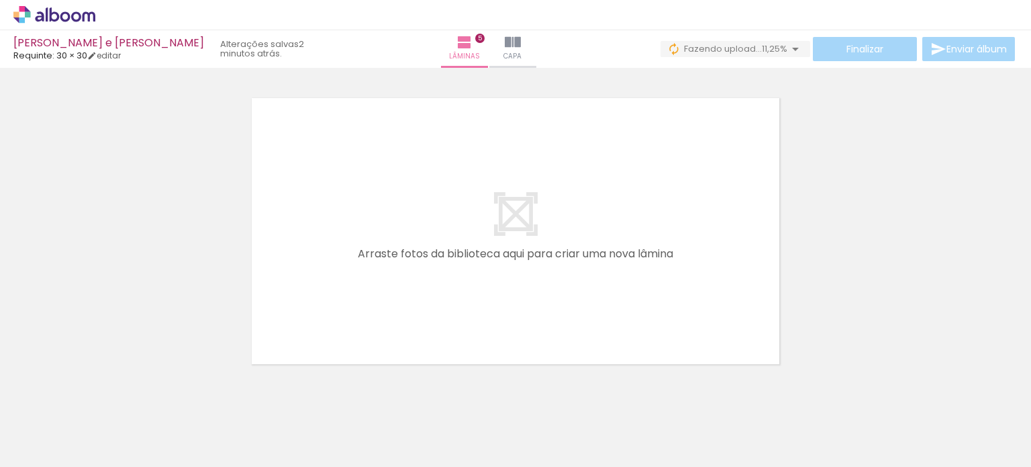
scroll to position [0, 0]
drag, startPoint x: 285, startPoint y: 401, endPoint x: 373, endPoint y: 388, distance: 88.3
click at [320, 284] on quentale-workspace at bounding box center [515, 233] width 1031 height 467
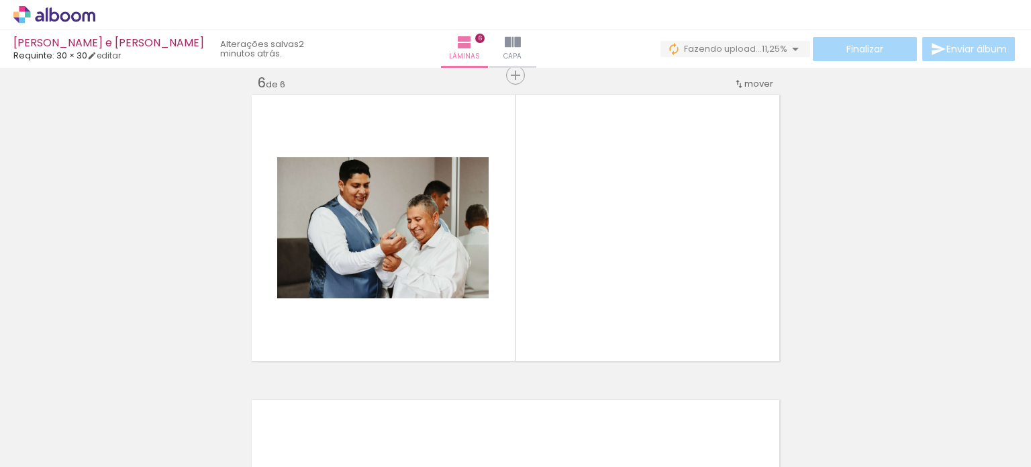
scroll to position [1541, 0]
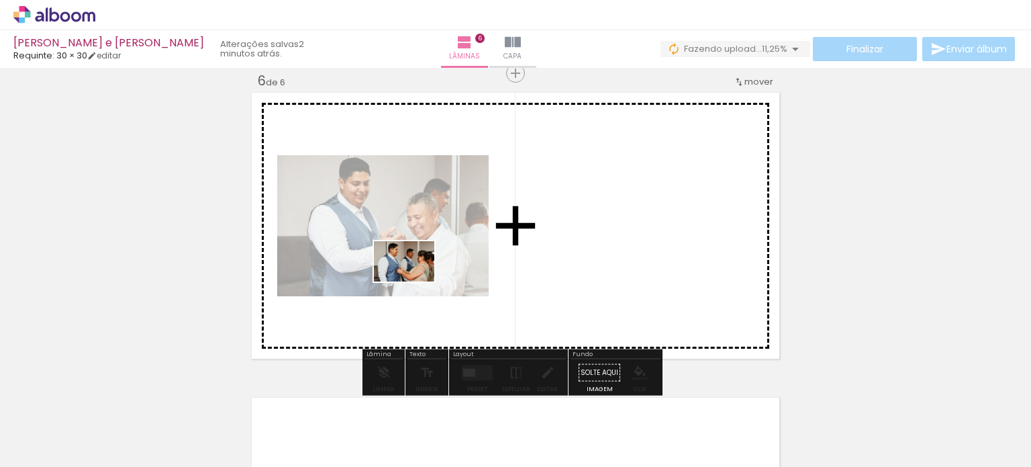
drag, startPoint x: 367, startPoint y: 413, endPoint x: 414, endPoint y: 281, distance: 140.3
click at [414, 281] on quentale-workspace at bounding box center [515, 233] width 1031 height 467
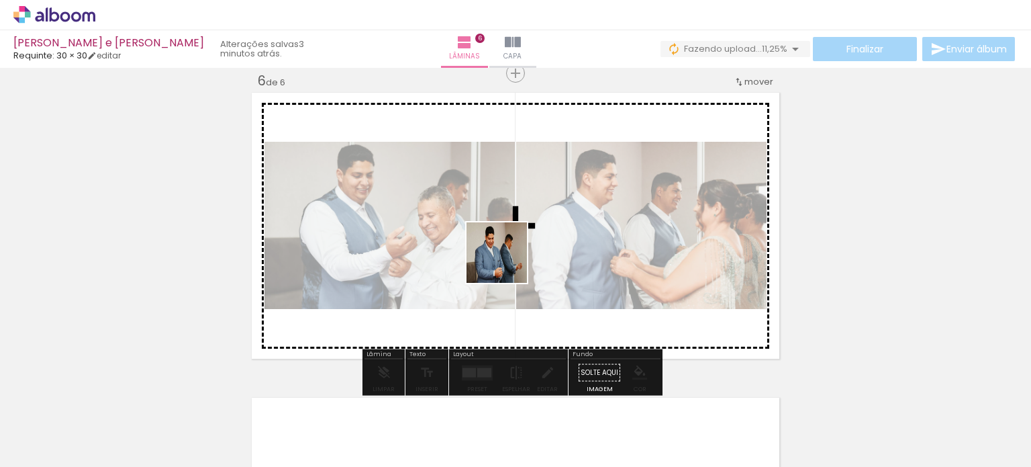
drag, startPoint x: 455, startPoint y: 426, endPoint x: 502, endPoint y: 217, distance: 214.0
click at [509, 256] on quentale-workspace at bounding box center [515, 233] width 1031 height 467
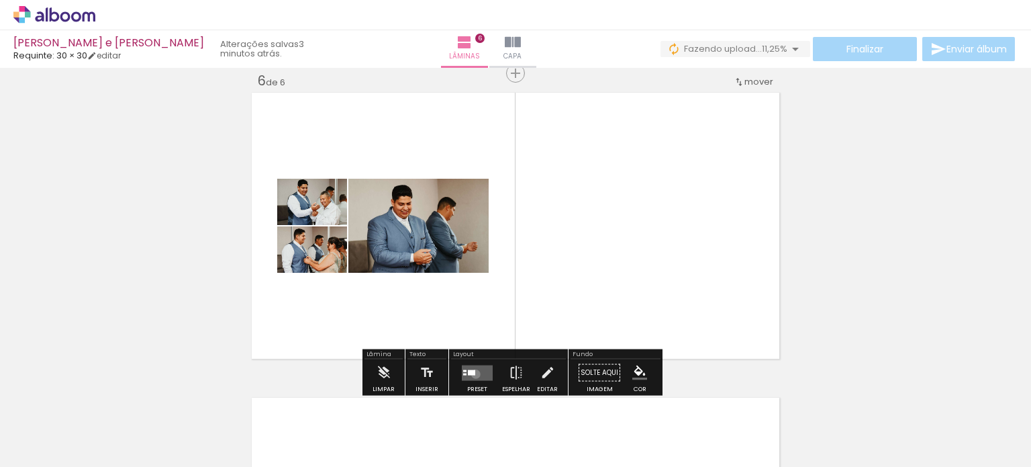
click at [473, 373] on quentale-layouter at bounding box center [477, 371] width 31 height 15
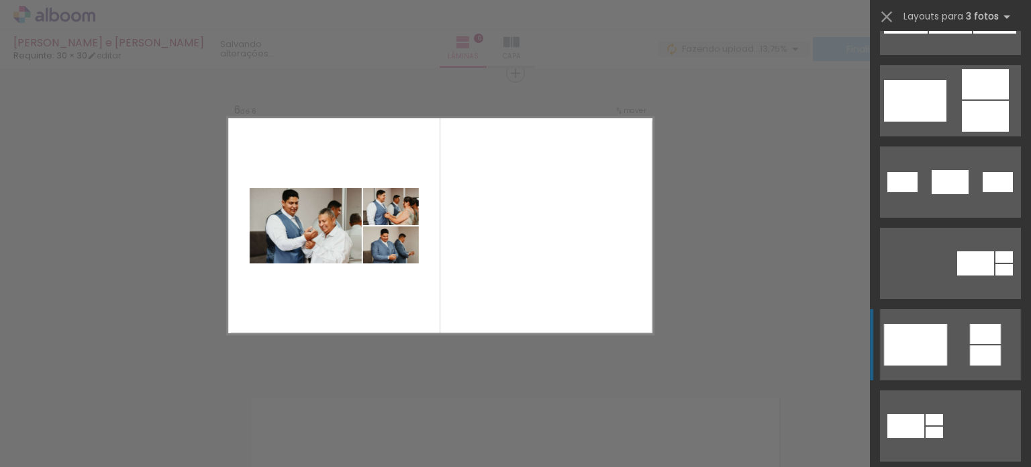
scroll to position [470, 0]
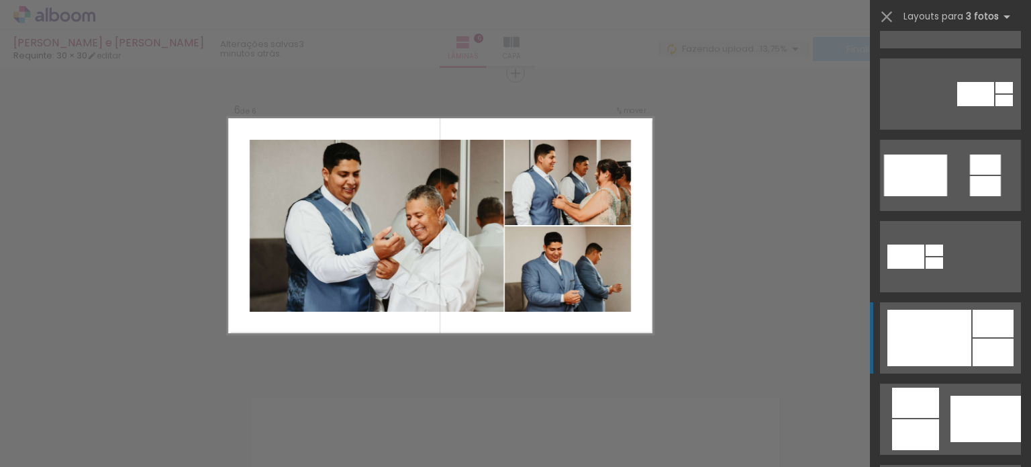
click at [947, 336] on div at bounding box center [929, 337] width 84 height 56
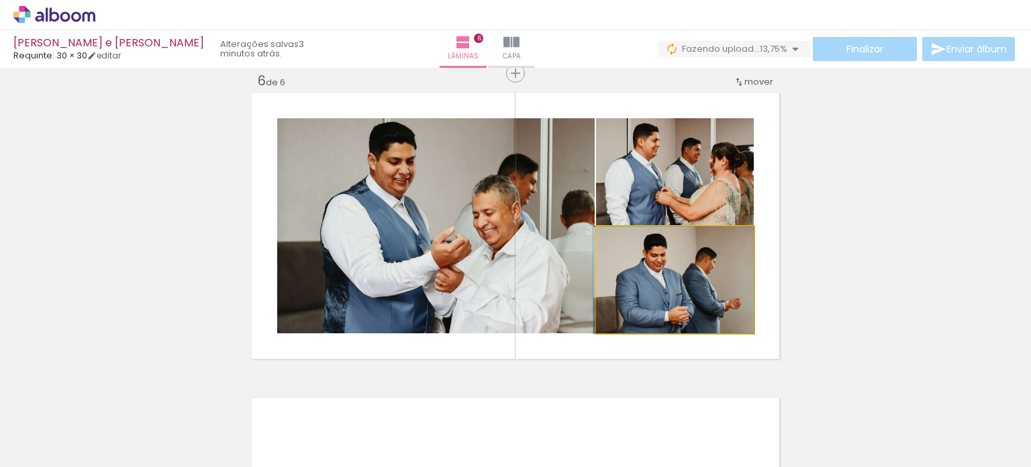
drag, startPoint x: 647, startPoint y: 298, endPoint x: 565, endPoint y: 279, distance: 84.2
click at [0, 0] on slot at bounding box center [0, 0] width 0 height 0
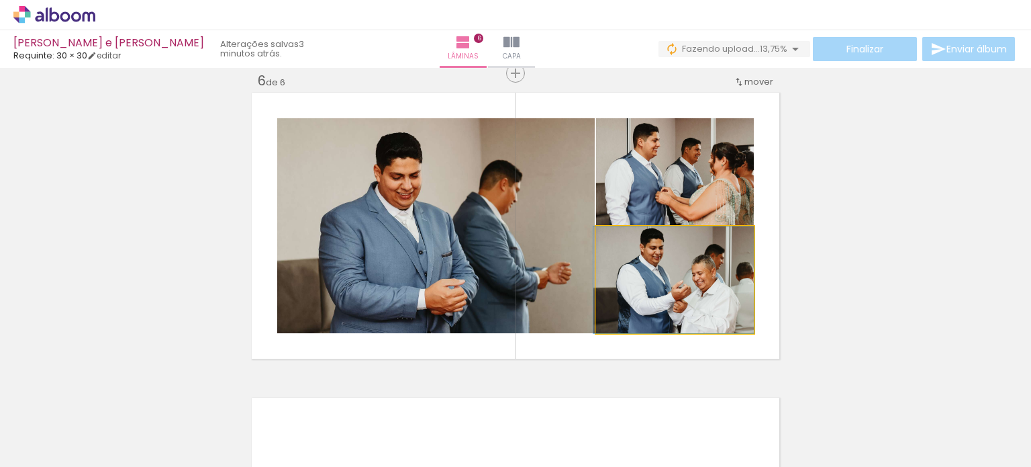
drag, startPoint x: 730, startPoint y: 277, endPoint x: 720, endPoint y: 286, distance: 14.3
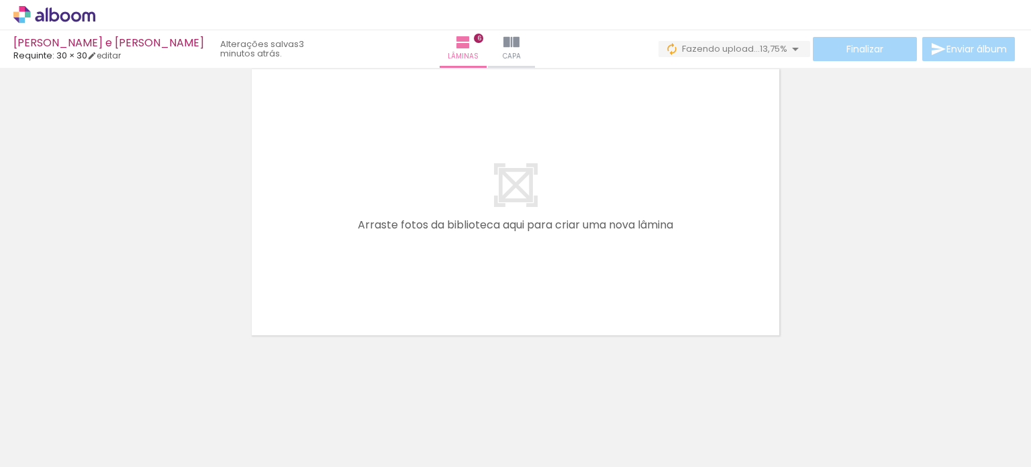
scroll to position [1870, 0]
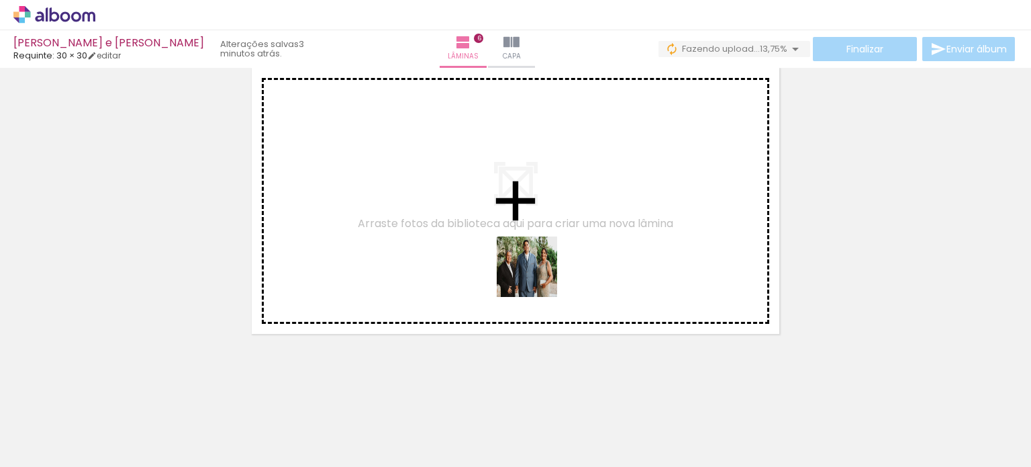
drag, startPoint x: 521, startPoint y: 418, endPoint x: 599, endPoint y: 418, distance: 77.9
click at [536, 275] on quentale-workspace at bounding box center [515, 233] width 1031 height 467
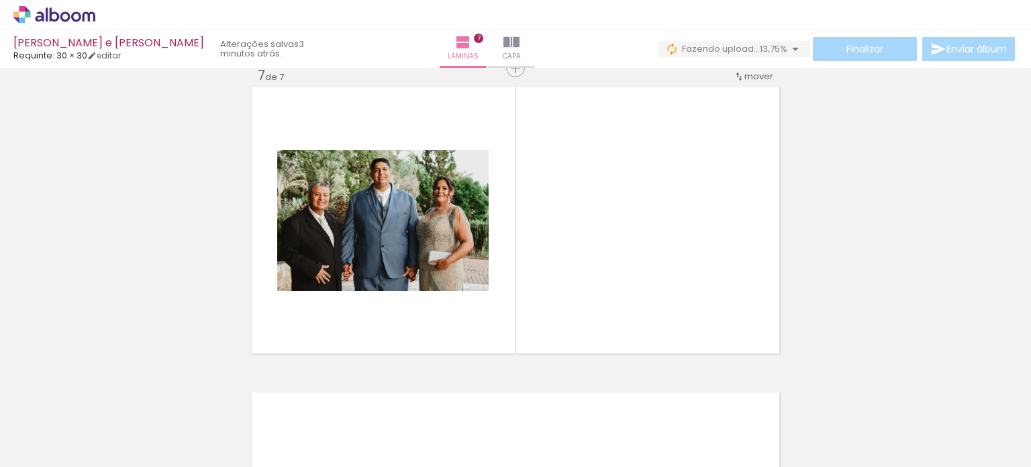
scroll to position [1845, 0]
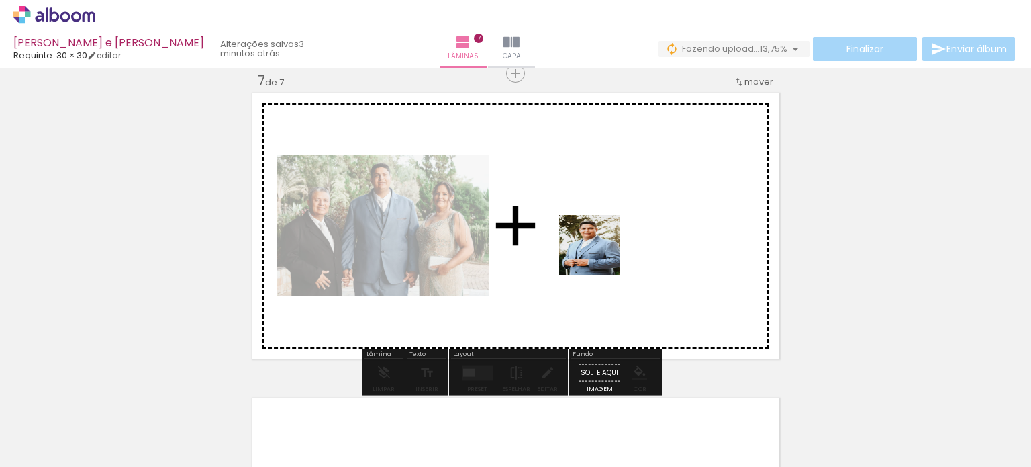
drag, startPoint x: 595, startPoint y: 406, endPoint x: 525, endPoint y: 375, distance: 76.9
click at [601, 246] on quentale-workspace at bounding box center [515, 233] width 1031 height 467
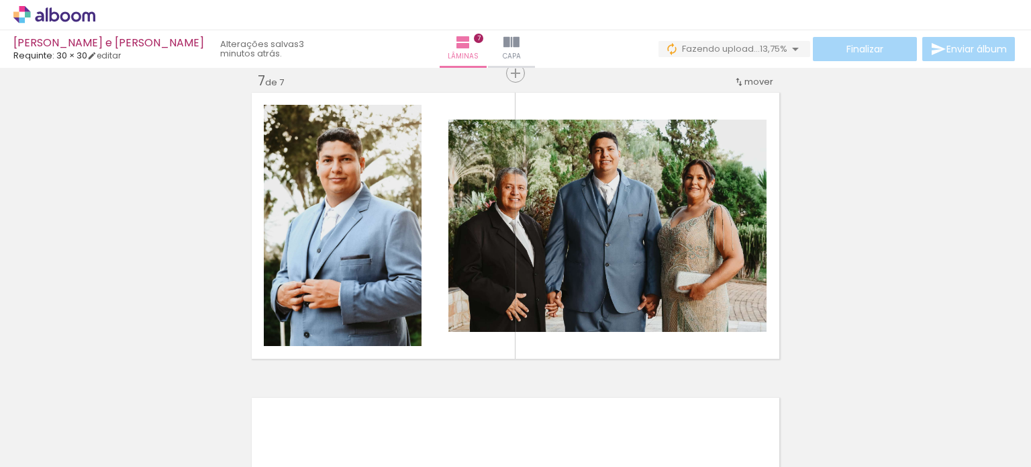
scroll to position [0, 1133]
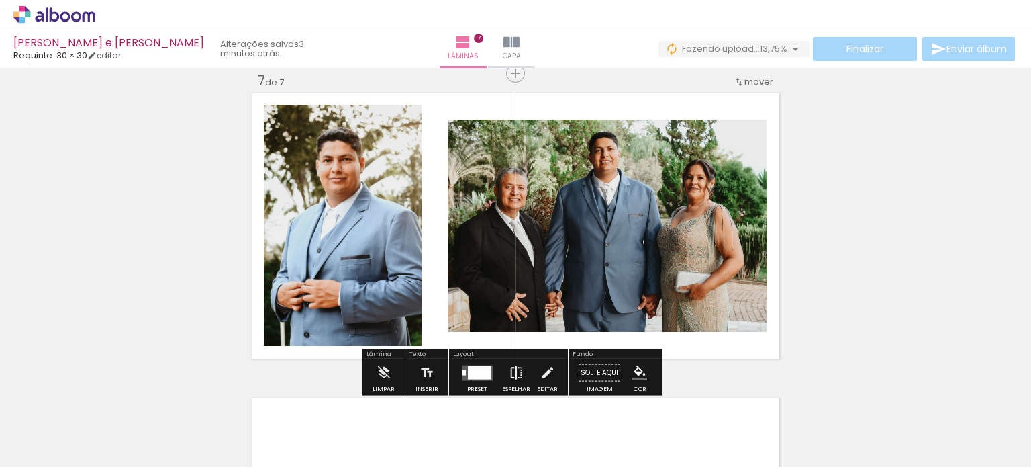
click at [509, 359] on iron-icon at bounding box center [516, 372] width 15 height 27
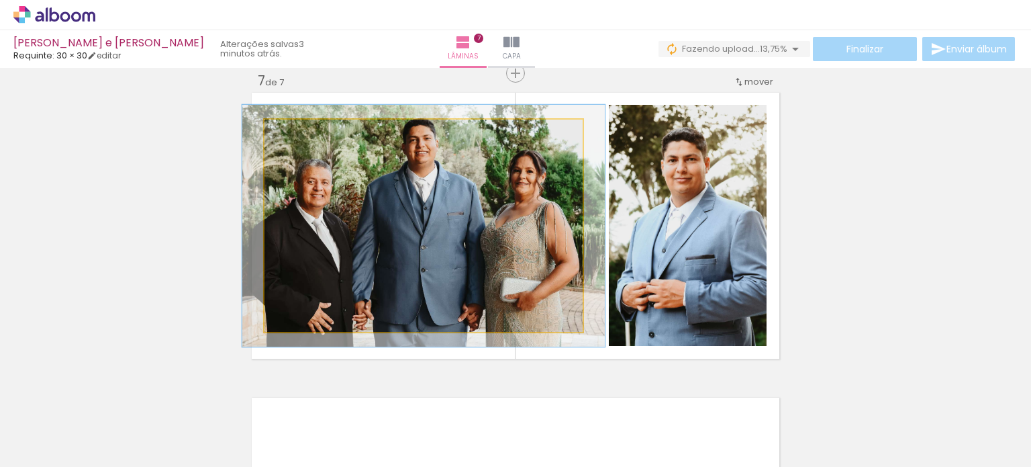
click at [300, 132] on div at bounding box center [303, 134] width 12 height 12
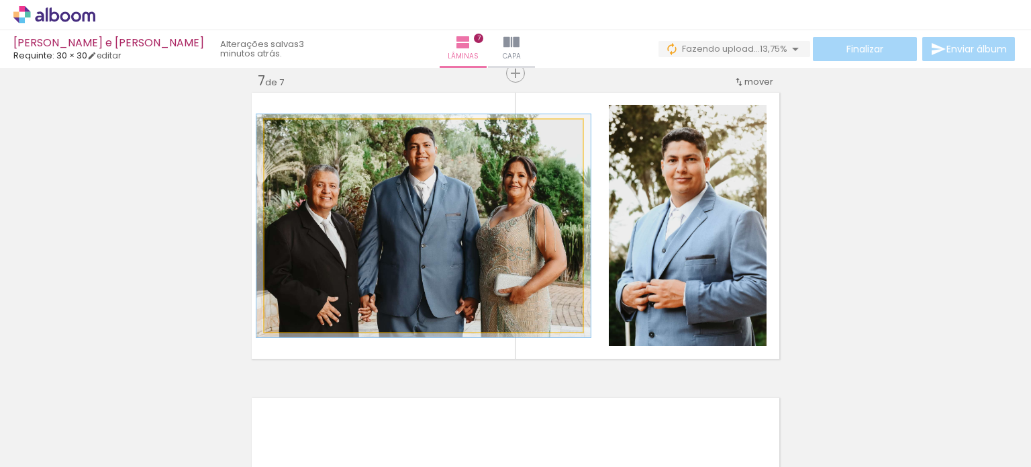
click at [295, 134] on div at bounding box center [299, 134] width 12 height 12
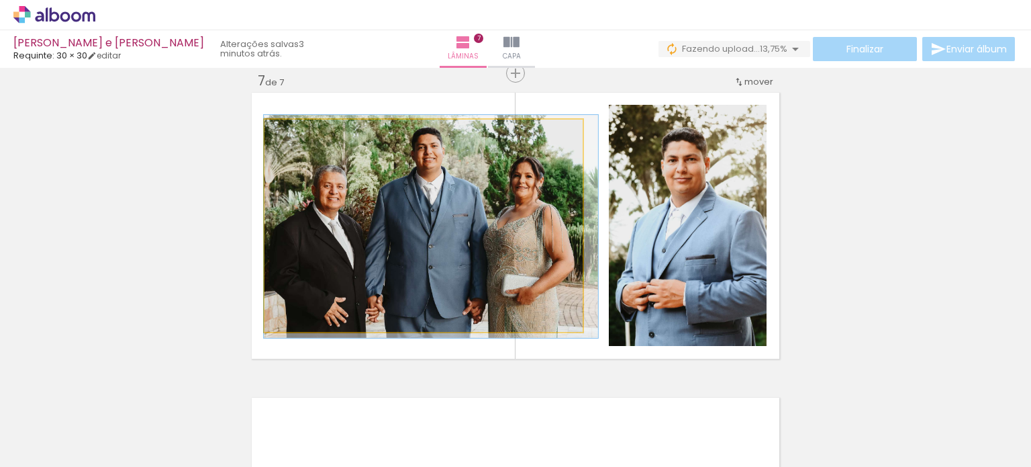
drag, startPoint x: 411, startPoint y: 243, endPoint x: 421, endPoint y: 244, distance: 10.1
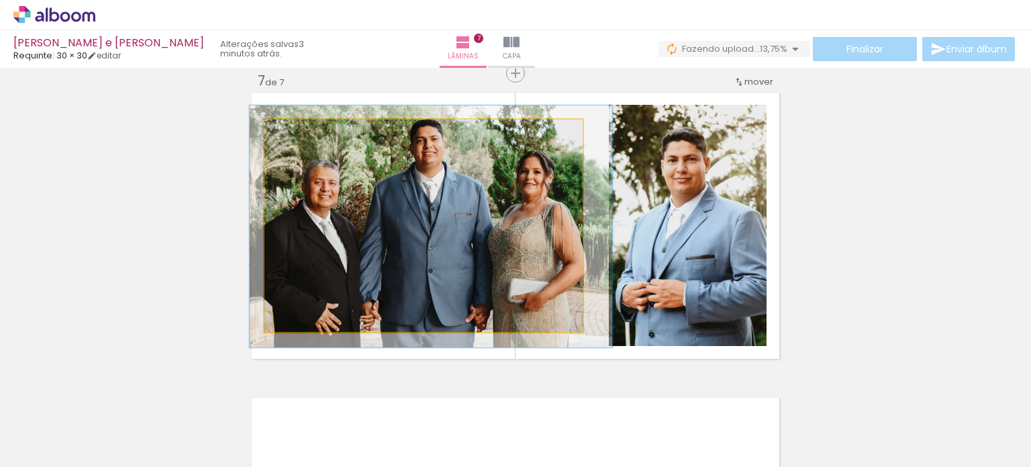
type paper-slider "114"
click at [303, 138] on div at bounding box center [303, 133] width 21 height 21
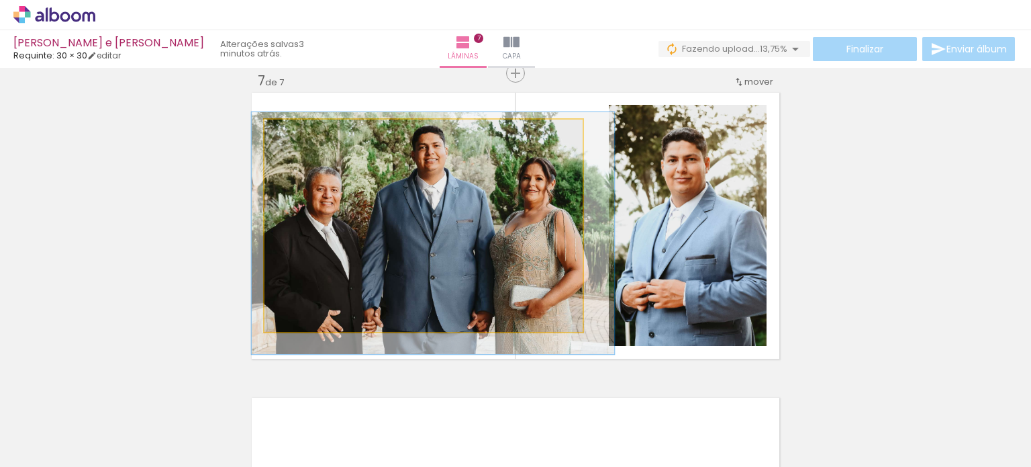
drag, startPoint x: 473, startPoint y: 246, endPoint x: 475, endPoint y: 253, distance: 7.0
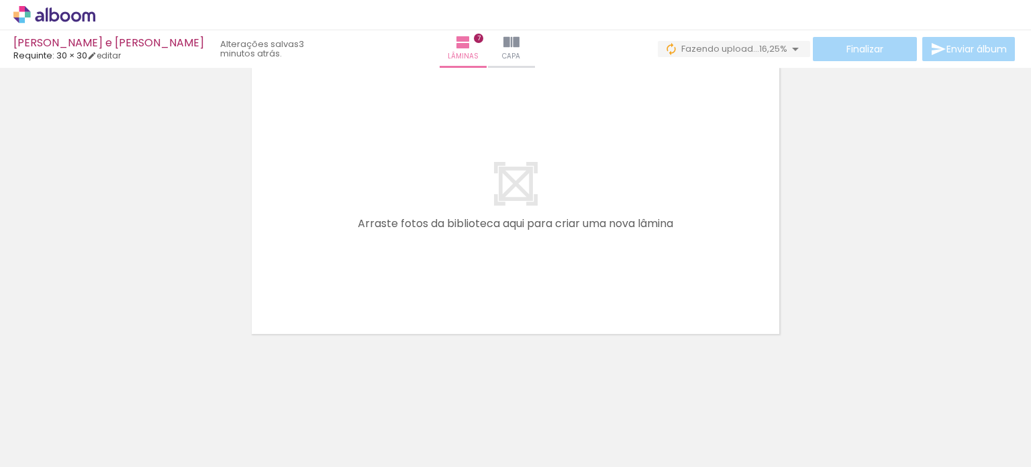
scroll to position [0, 5097]
drag, startPoint x: 680, startPoint y: 410, endPoint x: 669, endPoint y: 271, distance: 140.1
click at [669, 271] on quentale-workspace at bounding box center [515, 233] width 1031 height 467
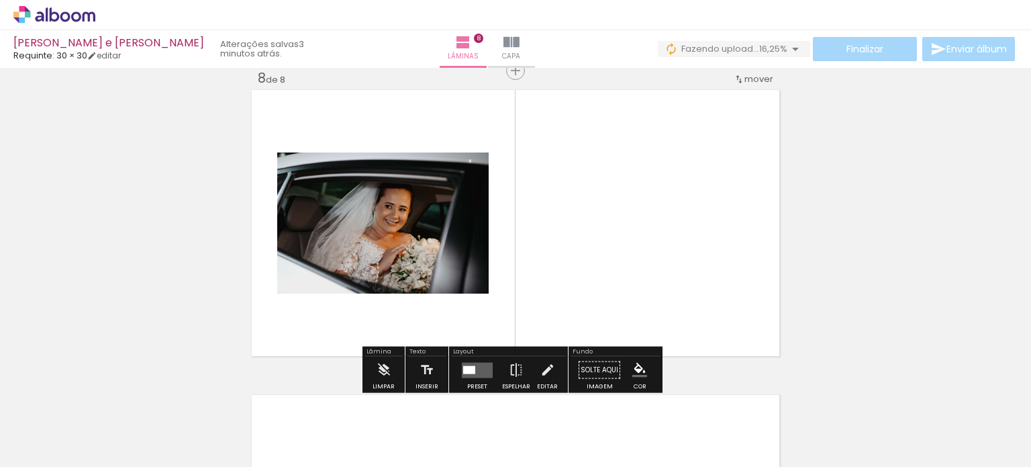
scroll to position [2150, 0]
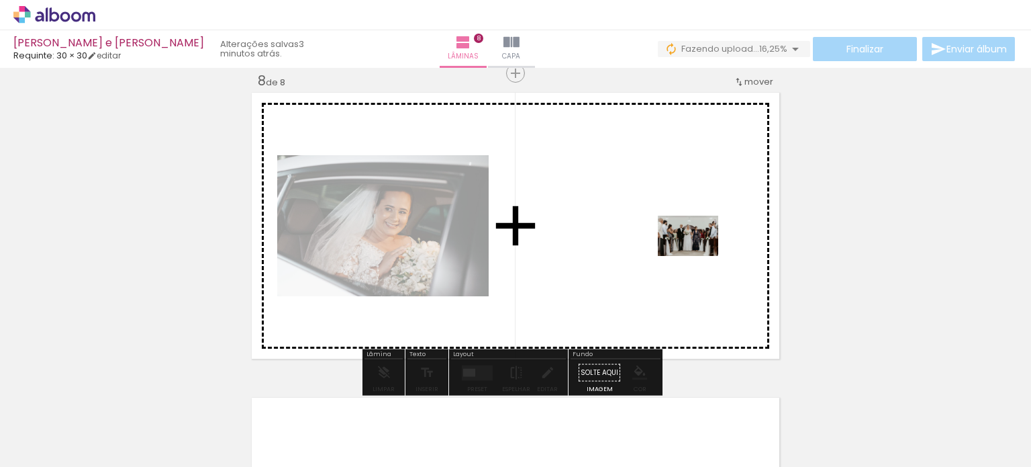
drag, startPoint x: 765, startPoint y: 413, endPoint x: 698, endPoint y: 256, distance: 170.8
click at [698, 256] on quentale-workspace at bounding box center [515, 233] width 1031 height 467
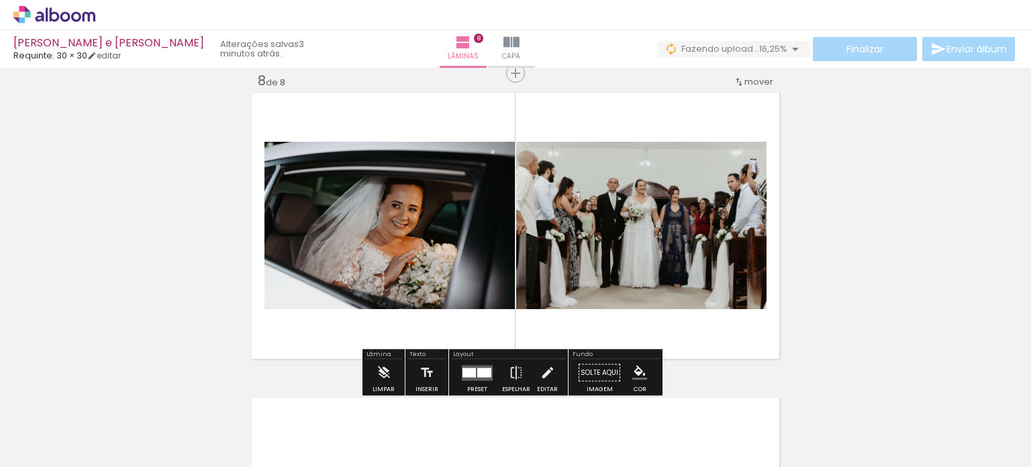
click at [472, 369] on div at bounding box center [468, 371] width 13 height 9
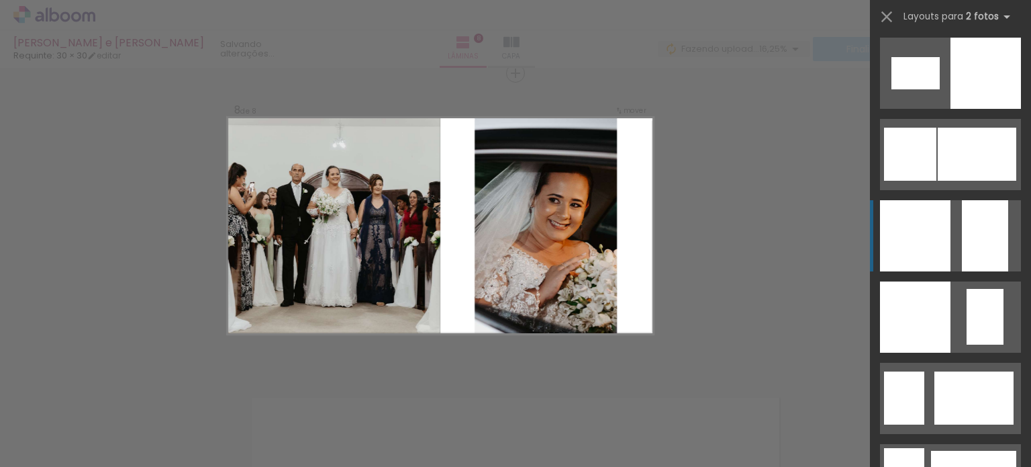
scroll to position [1902, 0]
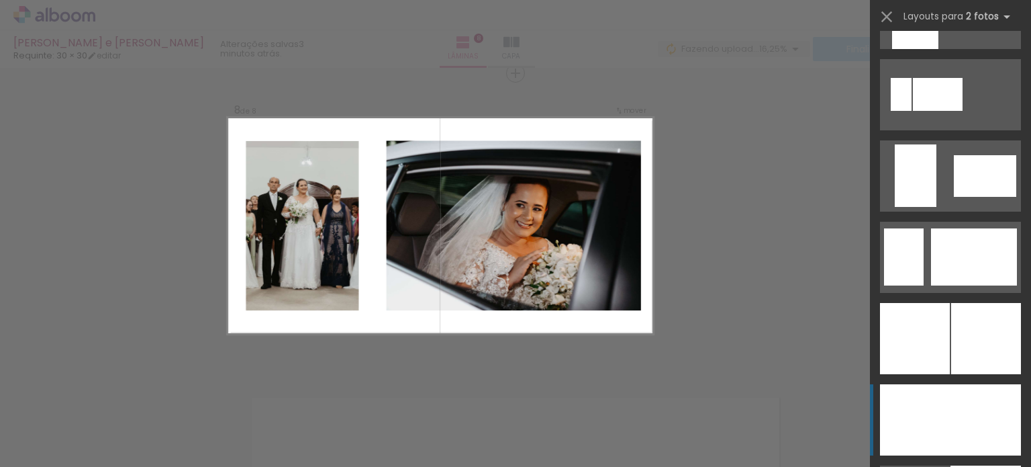
scroll to position [3155, 0]
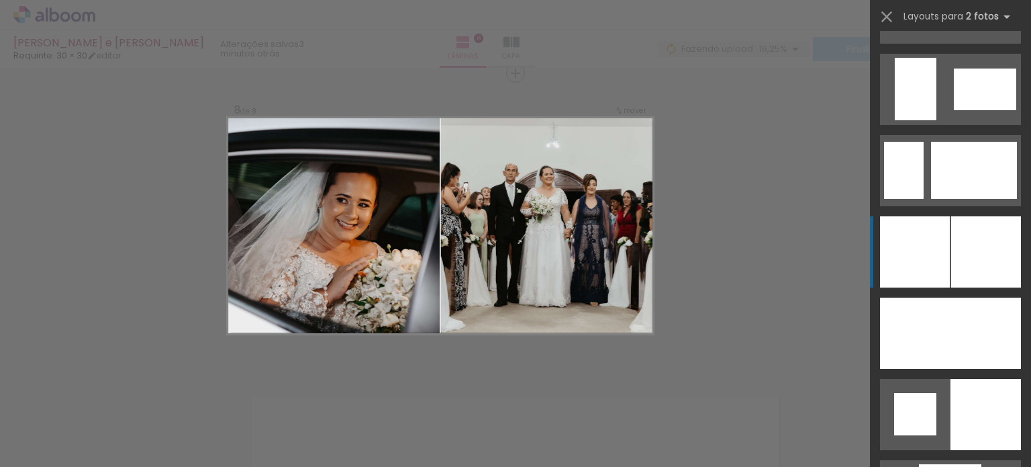
click at [956, 258] on div at bounding box center [986, 251] width 70 height 71
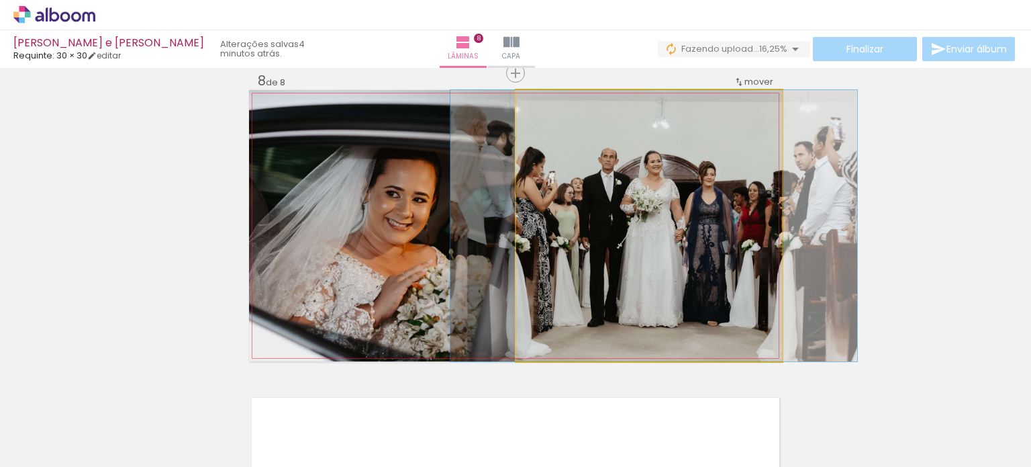
drag, startPoint x: 610, startPoint y: 234, endPoint x: 615, endPoint y: 247, distance: 13.6
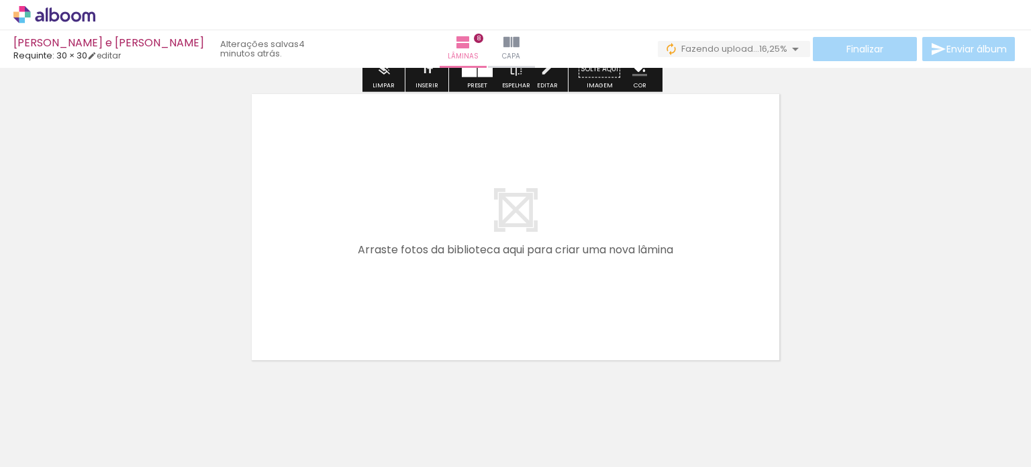
scroll to position [2480, 0]
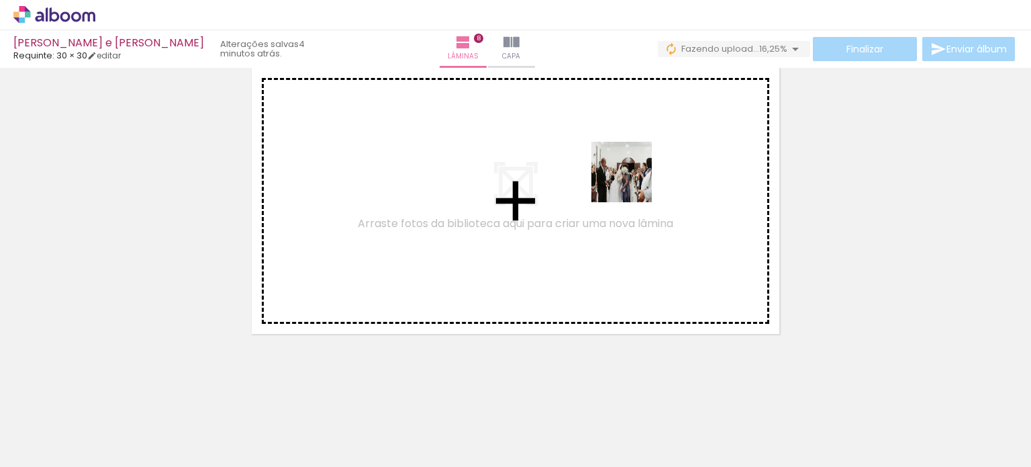
drag, startPoint x: 833, startPoint y: 413, endPoint x: 862, endPoint y: 353, distance: 66.3
click at [631, 182] on quentale-workspace at bounding box center [515, 233] width 1031 height 467
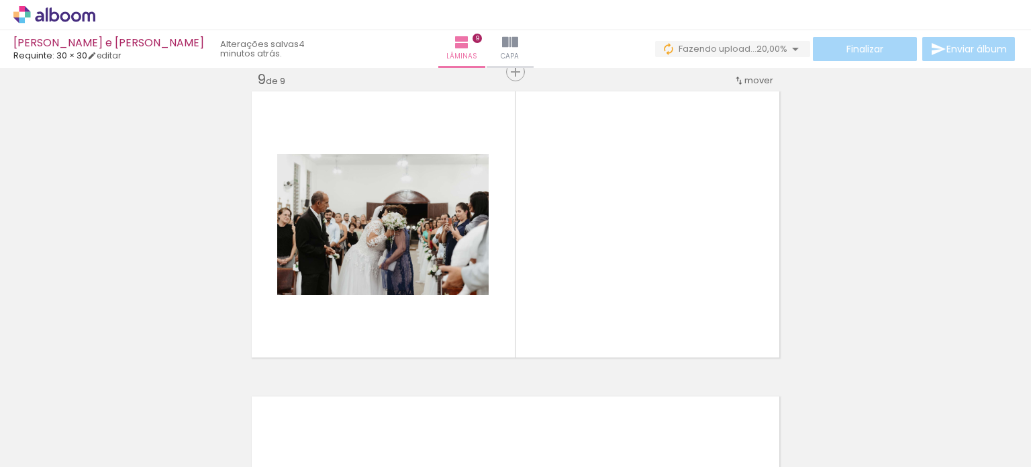
scroll to position [2455, 0]
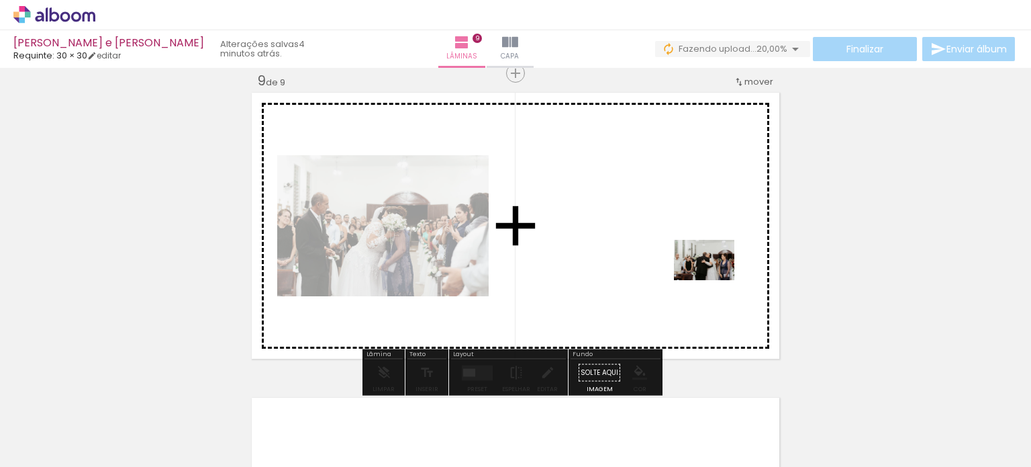
drag, startPoint x: 908, startPoint y: 405, endPoint x: 765, endPoint y: 294, distance: 180.7
click at [712, 280] on quentale-workspace at bounding box center [515, 233] width 1031 height 467
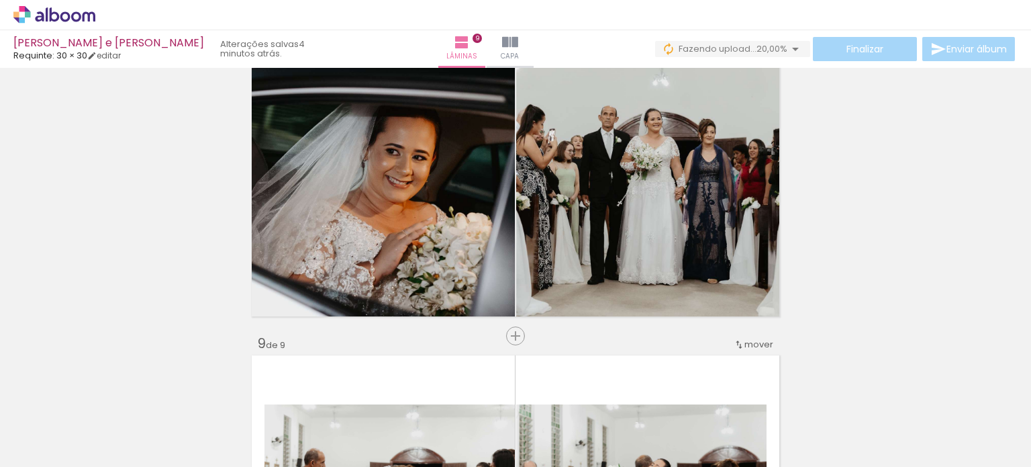
scroll to position [2186, 0]
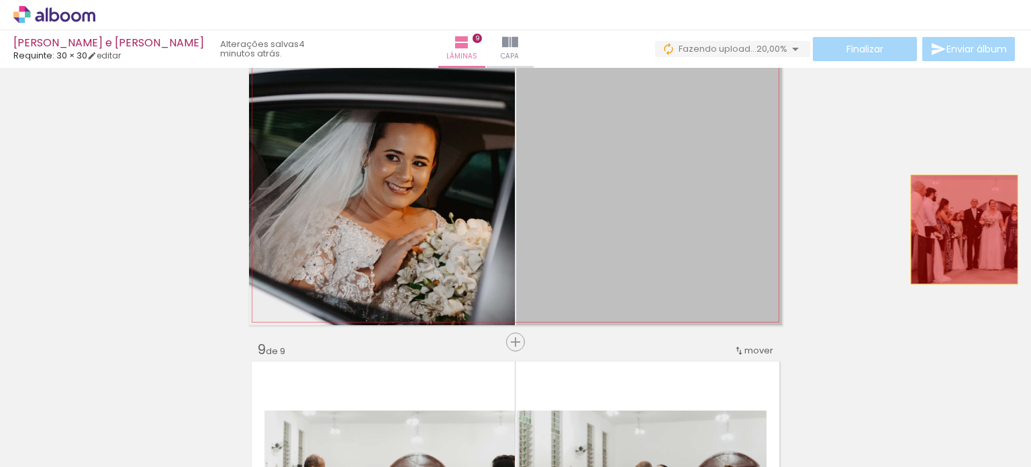
drag, startPoint x: 655, startPoint y: 238, endPoint x: 961, endPoint y: 229, distance: 305.6
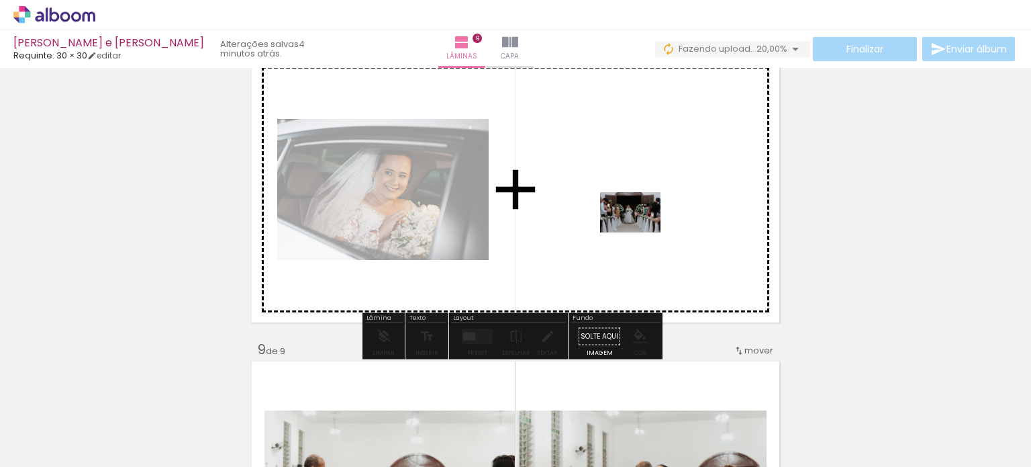
drag, startPoint x: 311, startPoint y: 422, endPoint x: 640, endPoint y: 232, distance: 379.8
click at [640, 232] on quentale-workspace at bounding box center [515, 233] width 1031 height 467
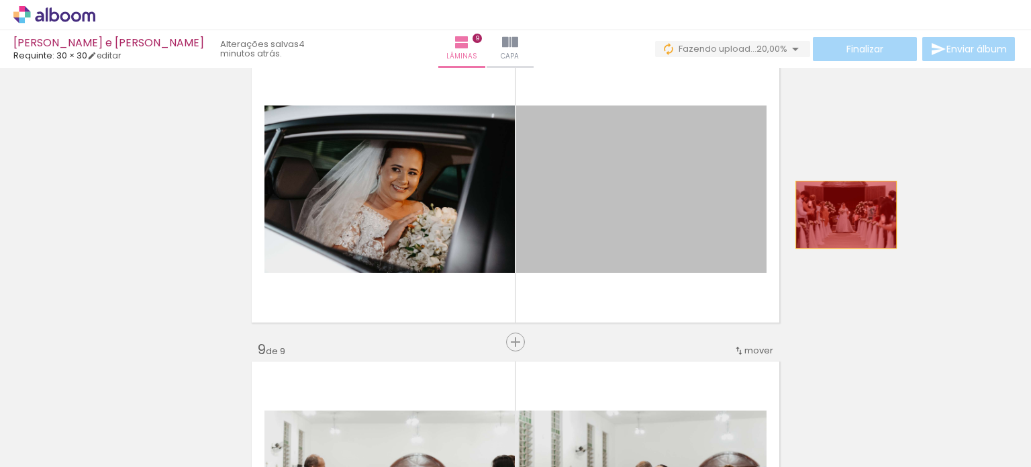
drag, startPoint x: 669, startPoint y: 233, endPoint x: 899, endPoint y: 207, distance: 231.7
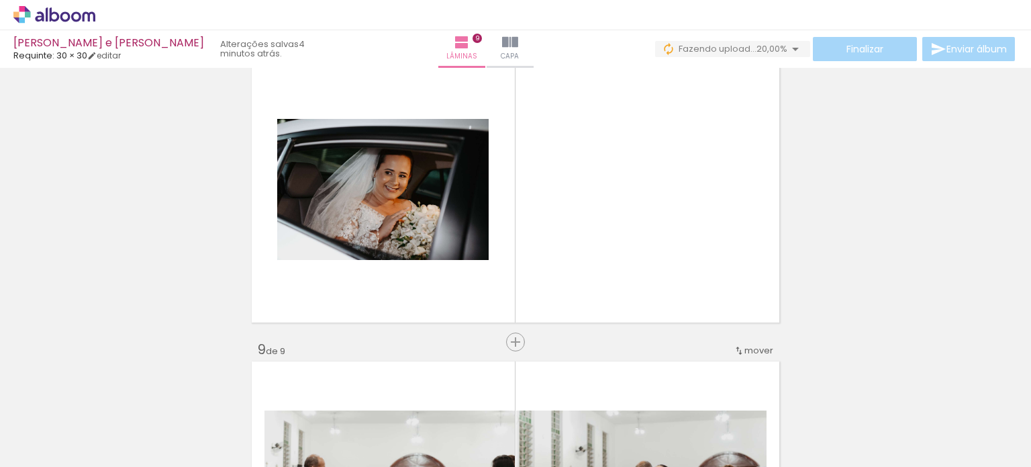
scroll to position [0, 4105]
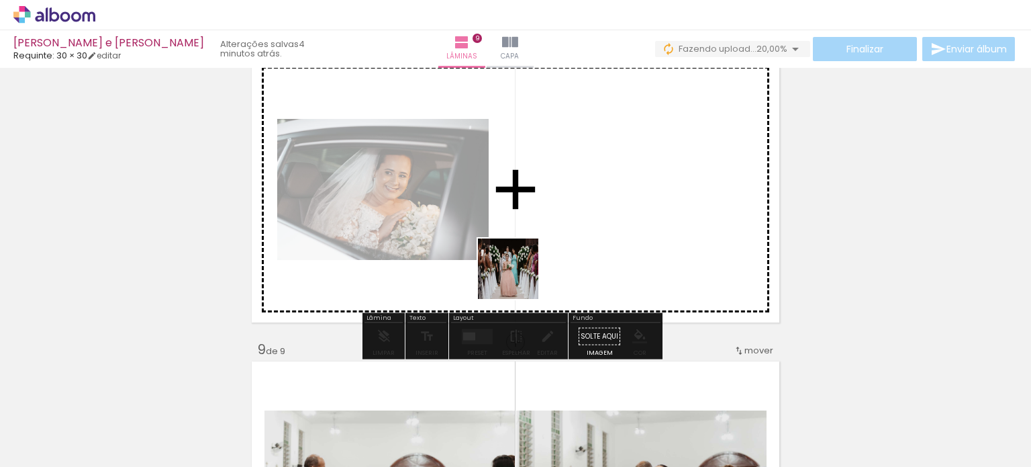
drag, startPoint x: 330, startPoint y: 418, endPoint x: 647, endPoint y: 201, distance: 383.9
click at [647, 201] on quentale-workspace at bounding box center [515, 233] width 1031 height 467
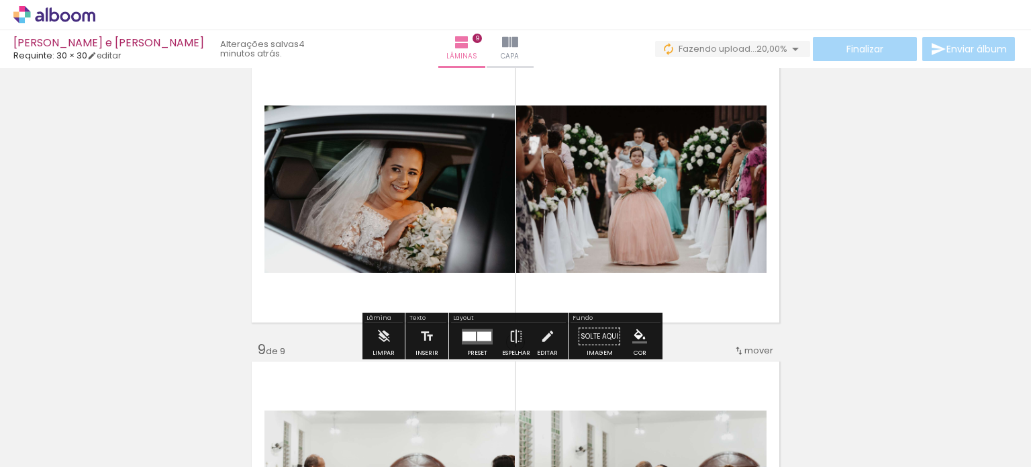
click at [485, 334] on div at bounding box center [484, 335] width 14 height 9
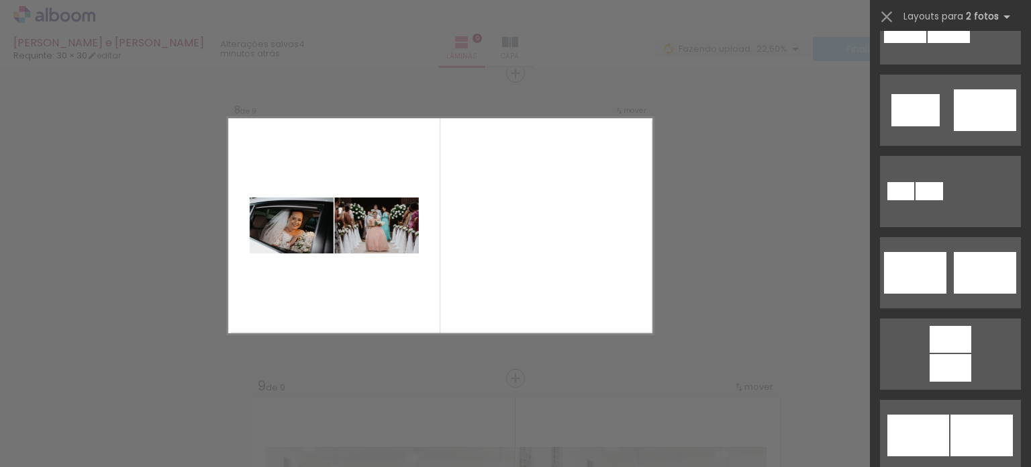
scroll to position [403, 0]
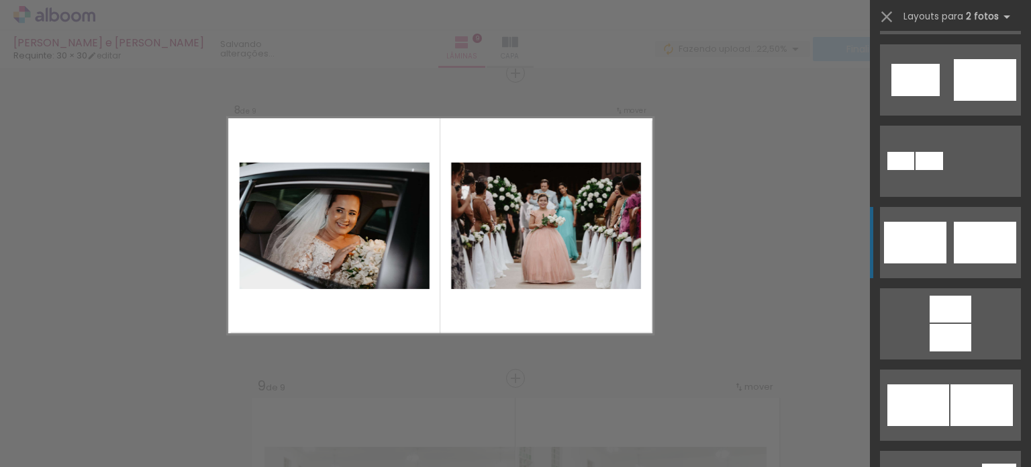
click at [931, 239] on div at bounding box center [915, 243] width 62 height 42
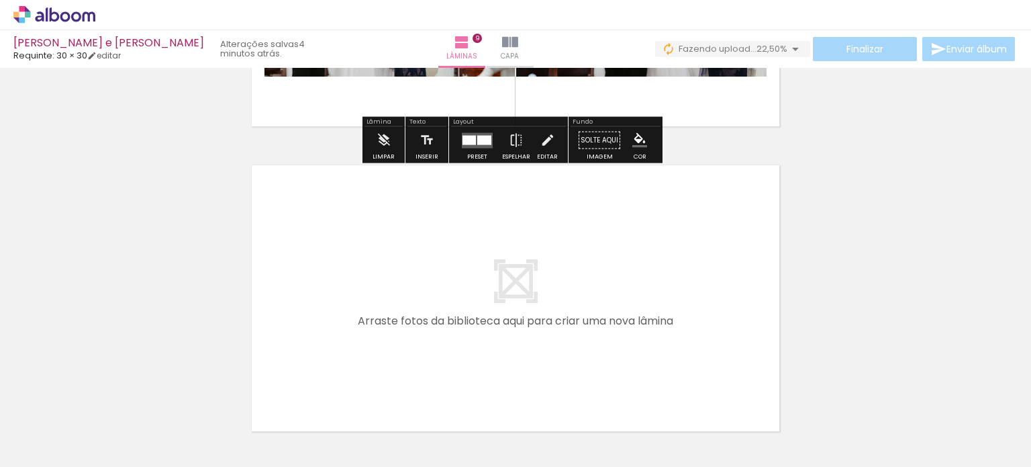
scroll to position [2419, 0]
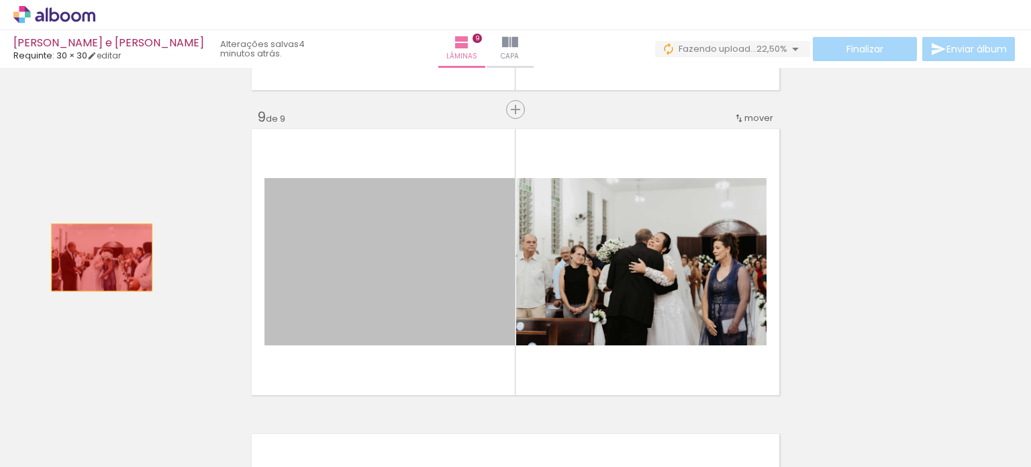
drag, startPoint x: 419, startPoint y: 275, endPoint x: 314, endPoint y: 252, distance: 107.2
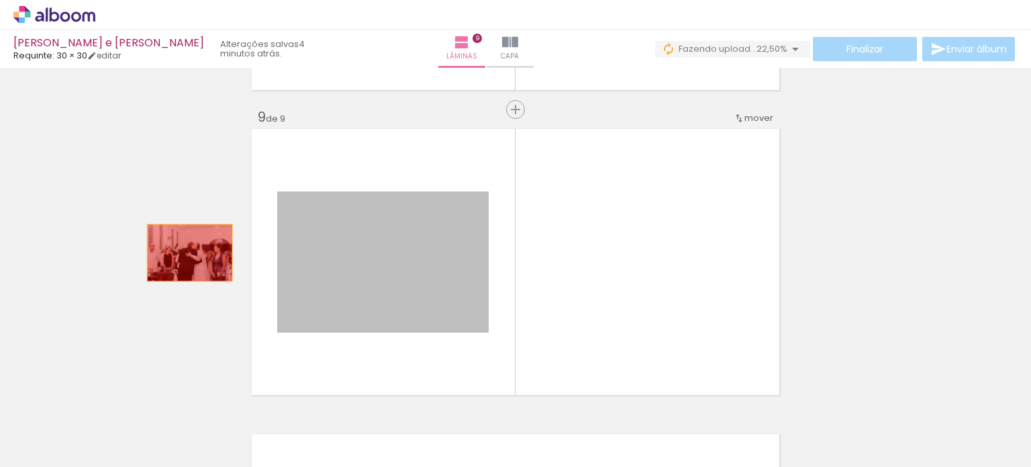
drag, startPoint x: 426, startPoint y: 283, endPoint x: 130, endPoint y: 246, distance: 298.4
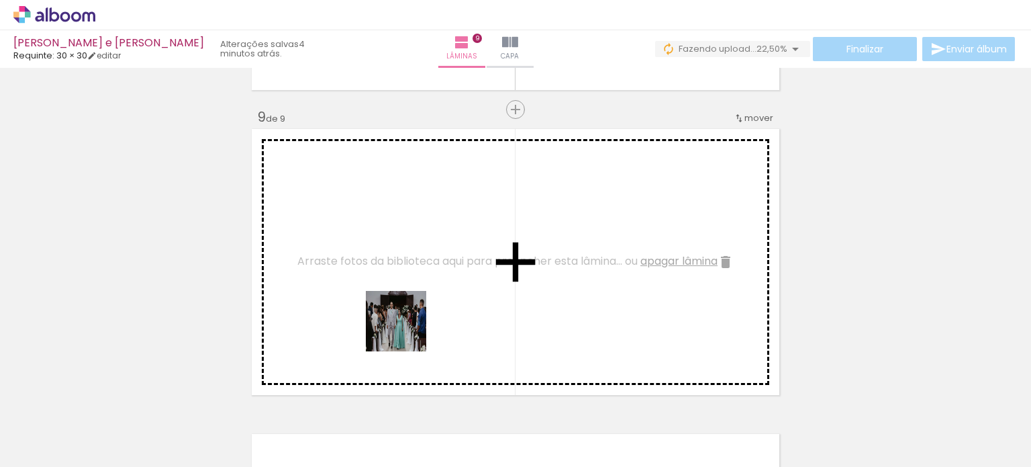
drag, startPoint x: 397, startPoint y: 417, endPoint x: 497, endPoint y: 383, distance: 104.9
click at [400, 248] on quentale-workspace at bounding box center [515, 233] width 1031 height 467
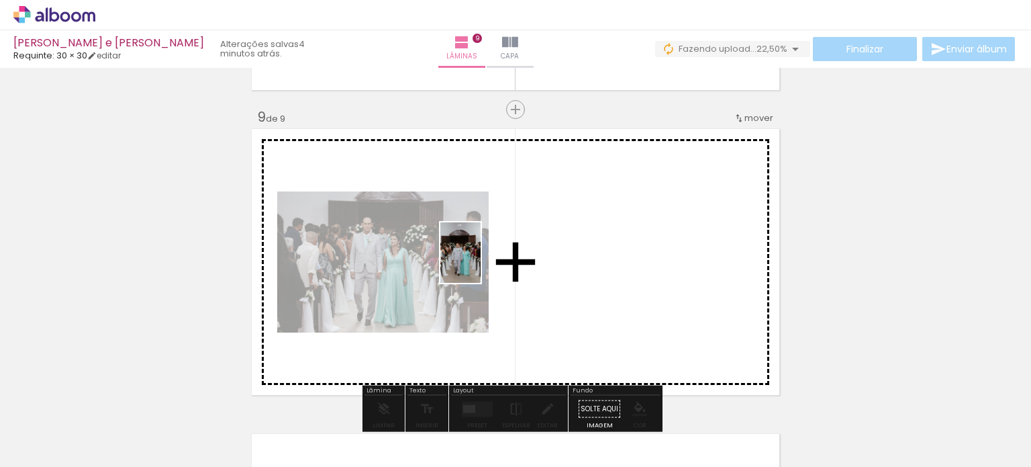
drag, startPoint x: 469, startPoint y: 407, endPoint x: 481, endPoint y: 262, distance: 145.5
click at [481, 262] on quentale-workspace at bounding box center [515, 233] width 1031 height 467
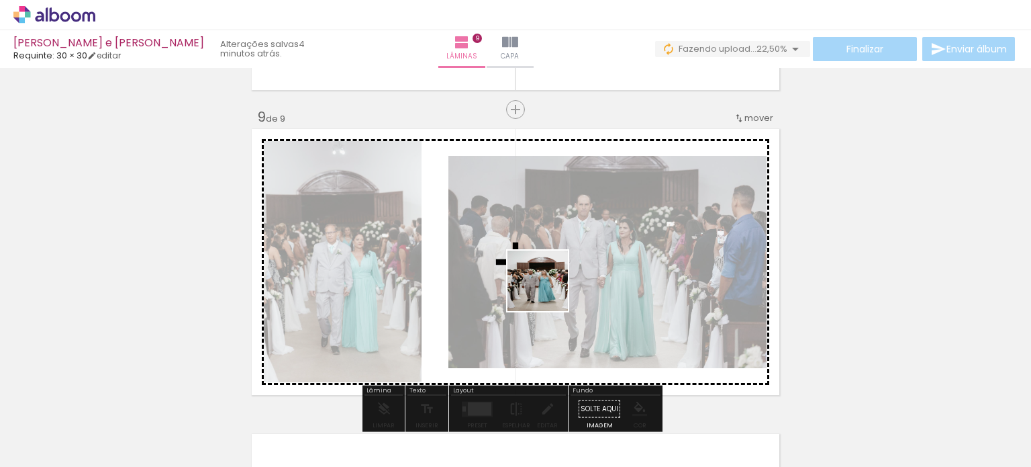
drag, startPoint x: 556, startPoint y: 394, endPoint x: 641, endPoint y: 415, distance: 87.8
click at [545, 241] on quentale-workspace at bounding box center [515, 233] width 1031 height 467
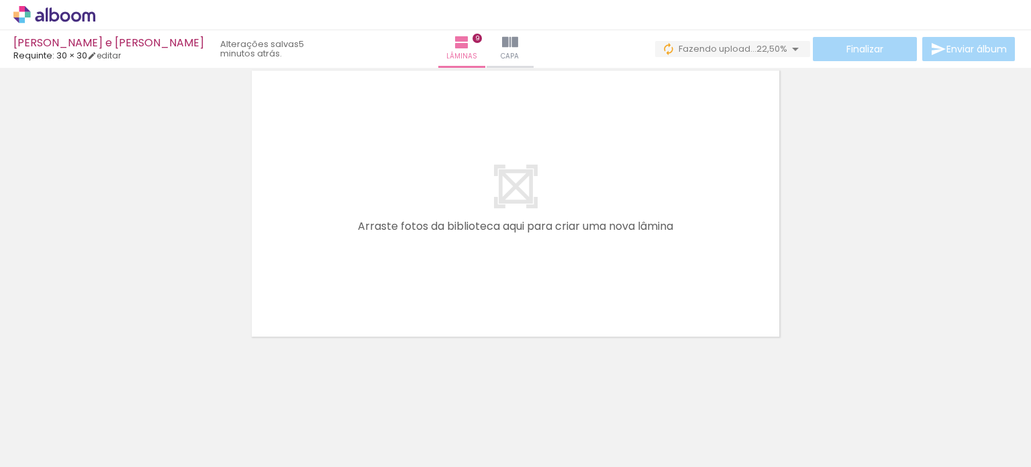
scroll to position [2784, 0]
drag, startPoint x: 806, startPoint y: 425, endPoint x: 835, endPoint y: 424, distance: 28.9
click at [684, 322] on quentale-workspace at bounding box center [515, 233] width 1031 height 467
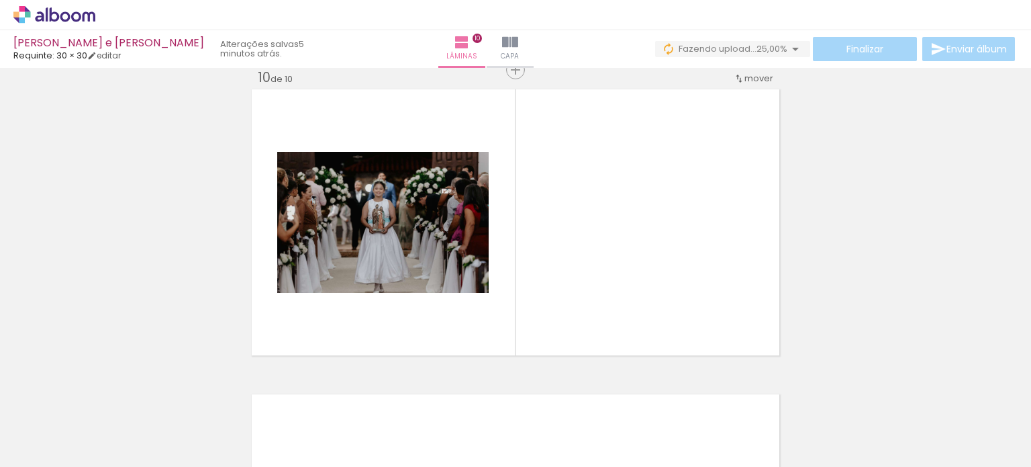
scroll to position [2759, 0]
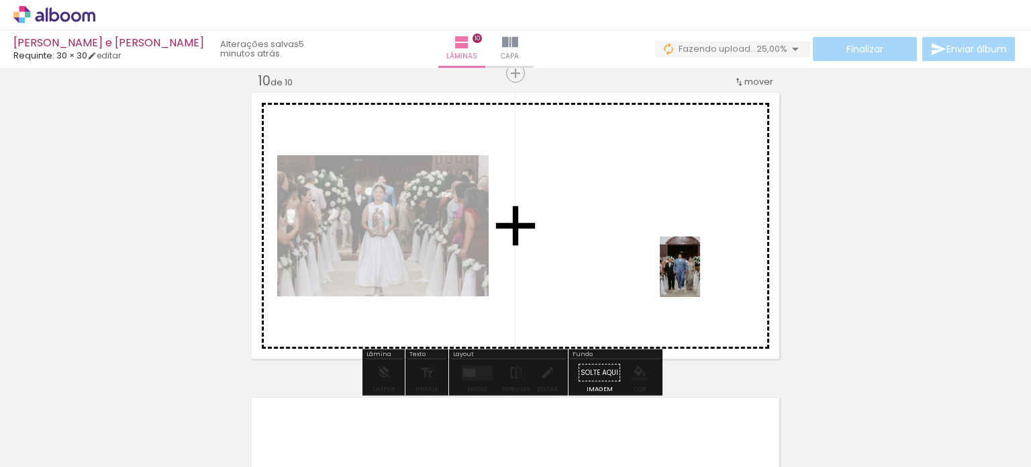
drag, startPoint x: 857, startPoint y: 402, endPoint x: 700, endPoint y: 277, distance: 200.5
click at [700, 277] on quentale-workspace at bounding box center [515, 233] width 1031 height 467
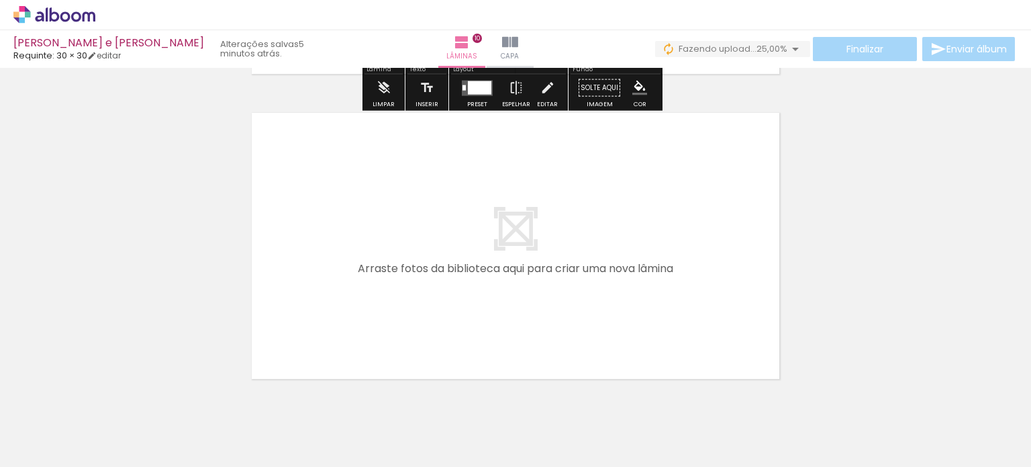
scroll to position [3089, 0]
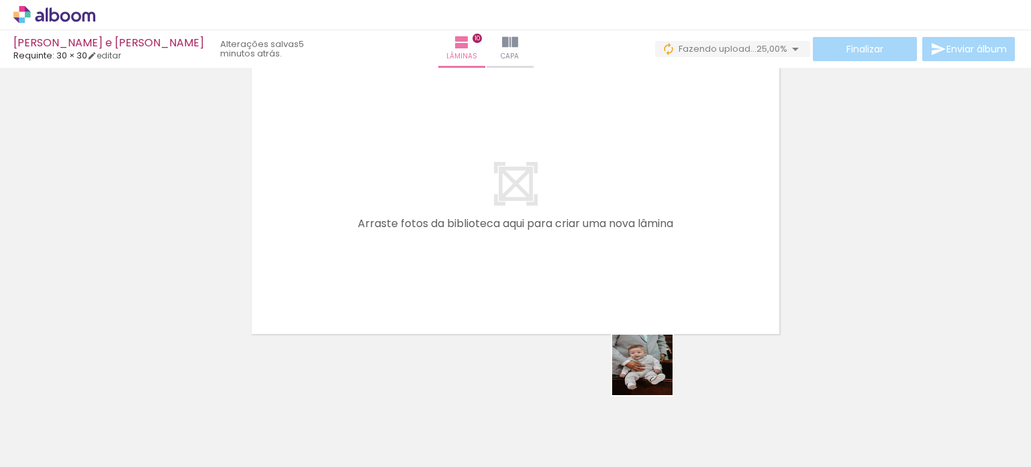
drag, startPoint x: 652, startPoint y: 375, endPoint x: 699, endPoint y: 395, distance: 51.4
click at [604, 288] on quentale-workspace at bounding box center [515, 233] width 1031 height 467
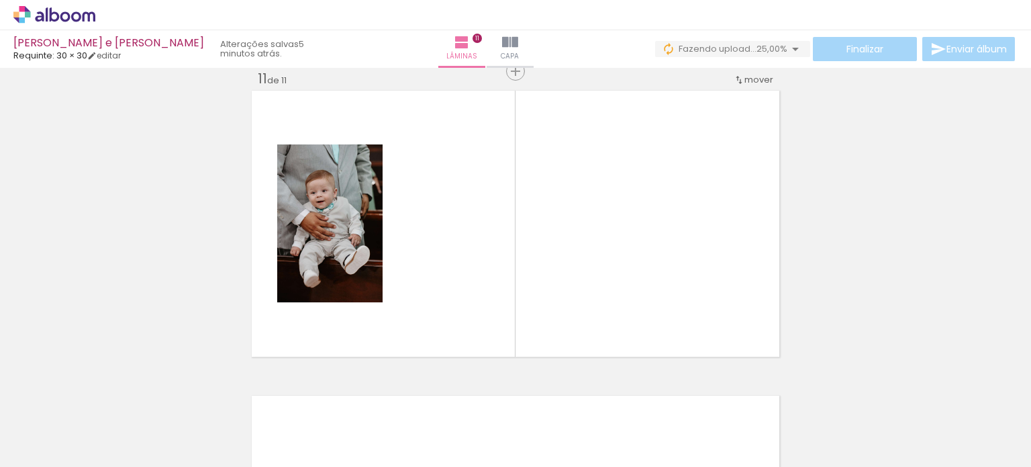
scroll to position [3064, 0]
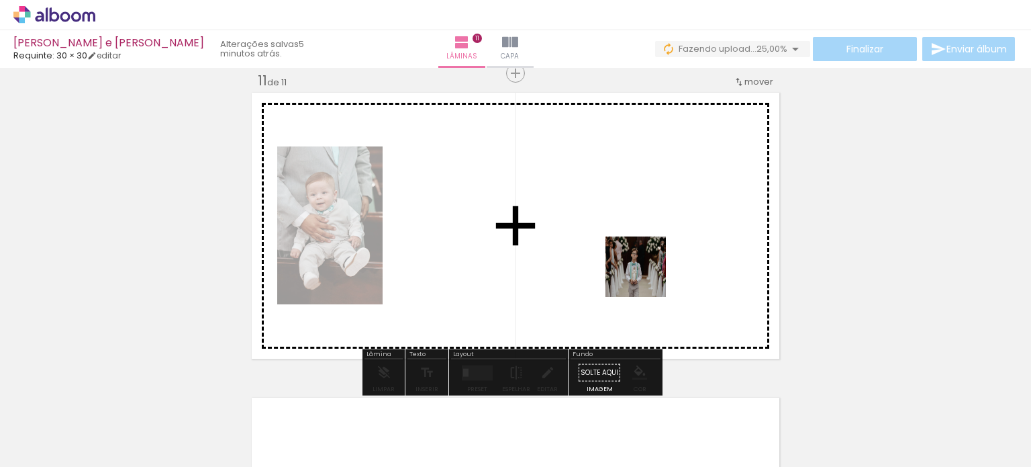
drag, startPoint x: 734, startPoint y: 414, endPoint x: 646, endPoint y: 277, distance: 163.7
click at [646, 277] on quentale-workspace at bounding box center [515, 233] width 1031 height 467
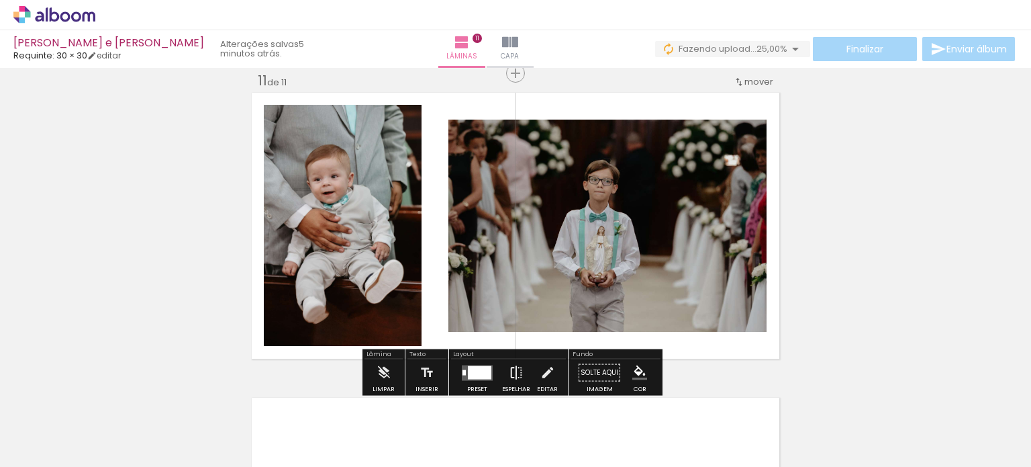
click at [517, 371] on iron-icon at bounding box center [516, 372] width 15 height 27
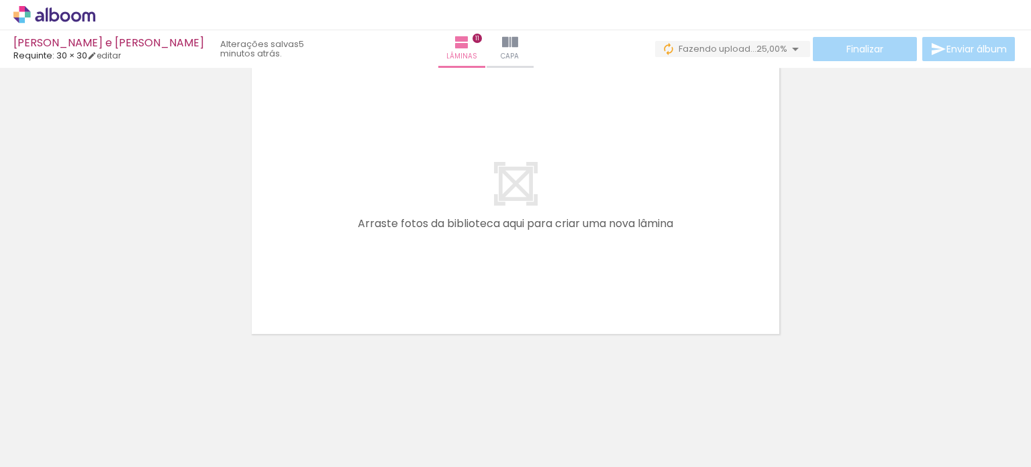
scroll to position [0, 4956]
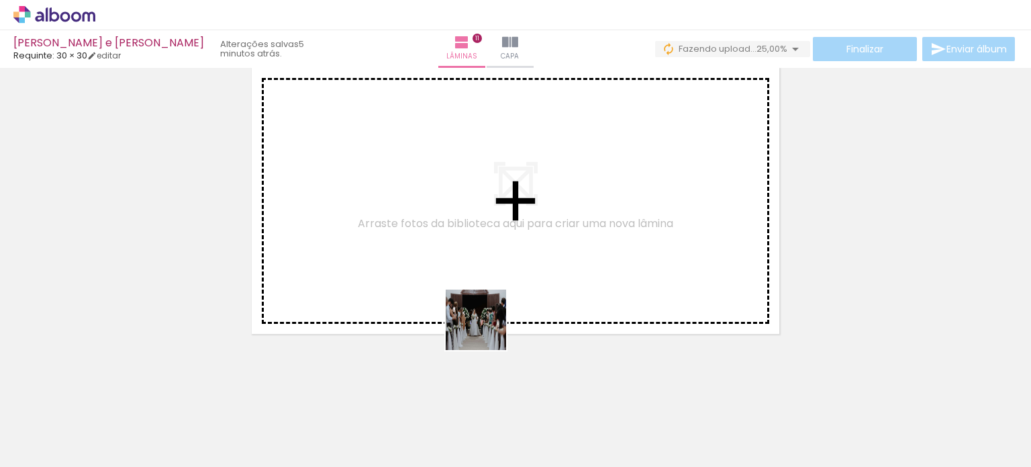
drag, startPoint x: 467, startPoint y: 412, endPoint x: 782, endPoint y: 410, distance: 314.8
click at [484, 303] on quentale-workspace at bounding box center [515, 233] width 1031 height 467
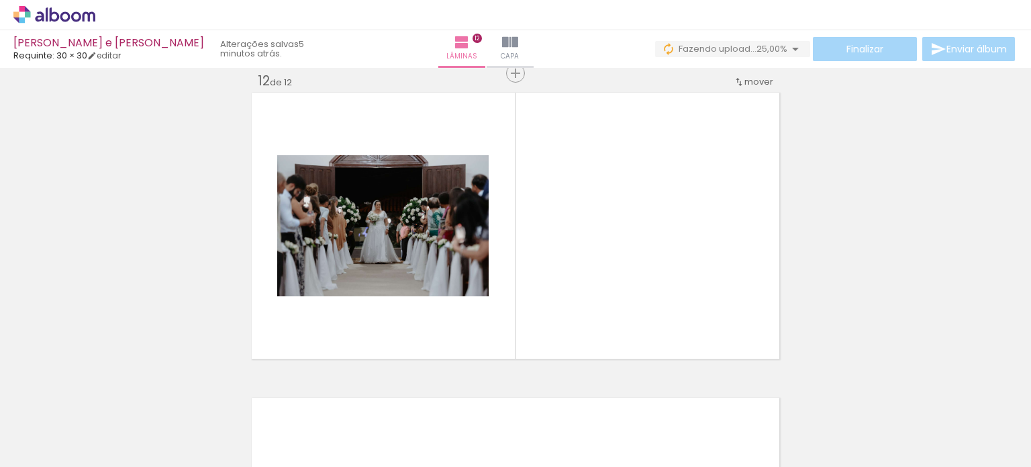
scroll to position [0, 5097]
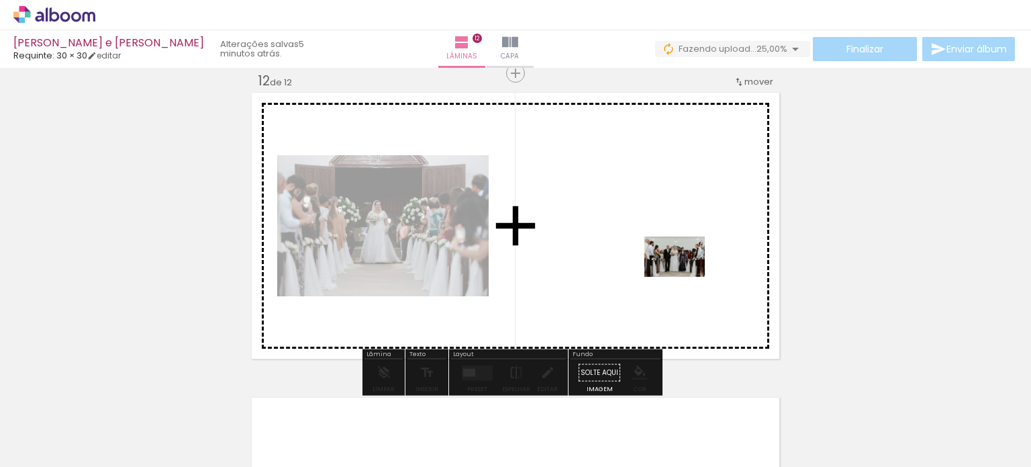
drag, startPoint x: 787, startPoint y: 425, endPoint x: 791, endPoint y: 351, distance: 73.9
click at [683, 273] on quentale-workspace at bounding box center [515, 233] width 1031 height 467
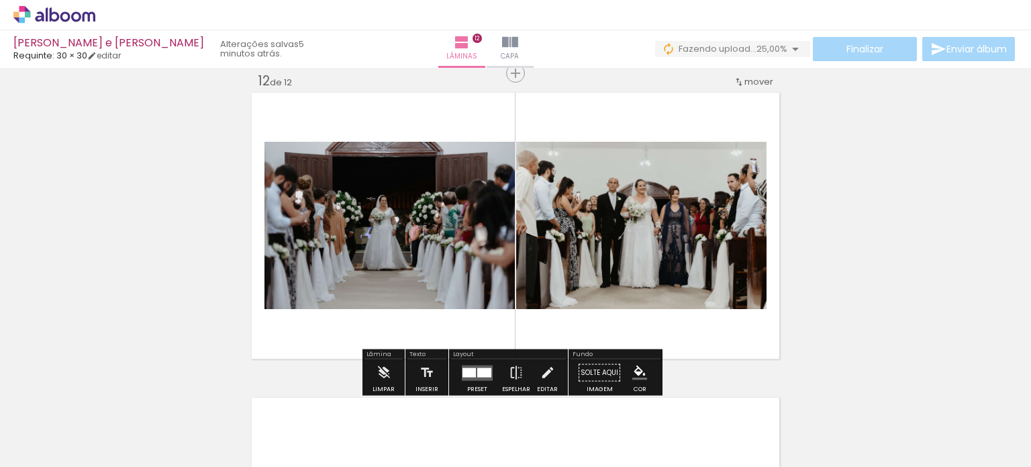
click at [488, 373] on quentale-layouter at bounding box center [477, 371] width 31 height 15
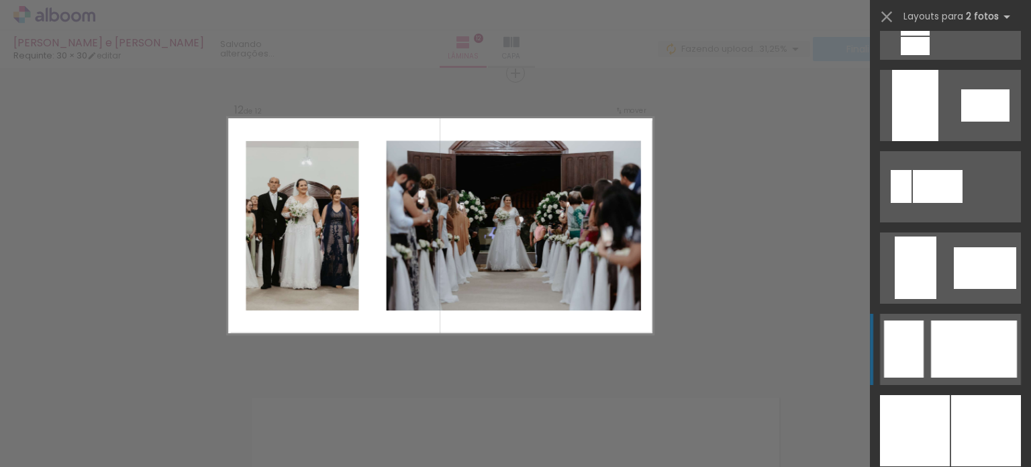
scroll to position [3088, 0]
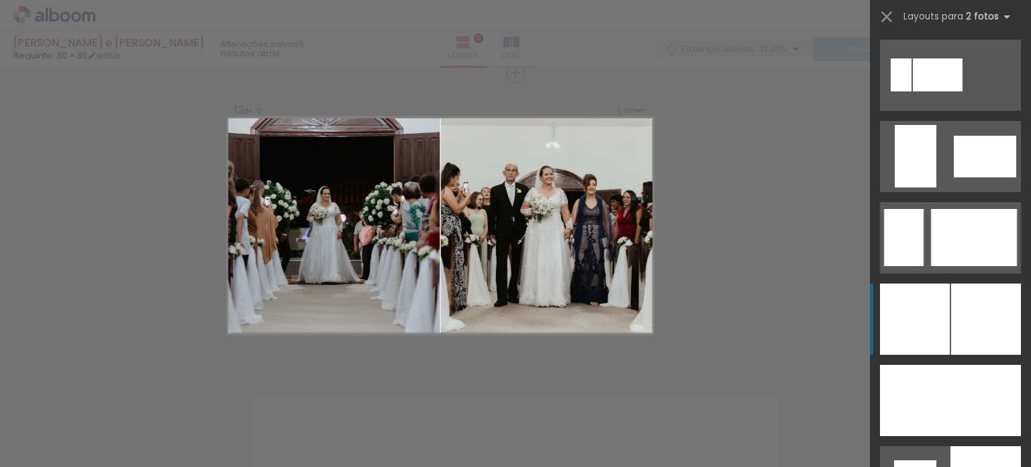
click at [956, 334] on div at bounding box center [986, 318] width 70 height 71
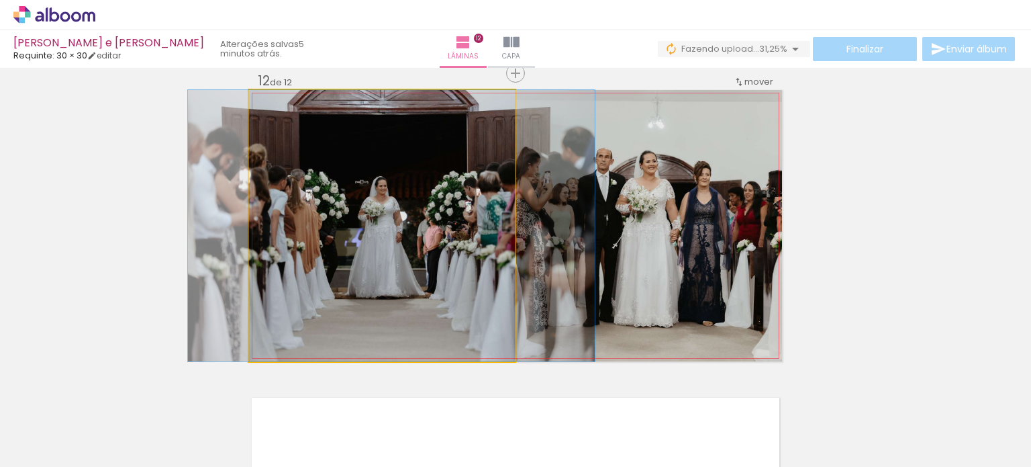
drag, startPoint x: 450, startPoint y: 235, endPoint x: 459, endPoint y: 236, distance: 9.5
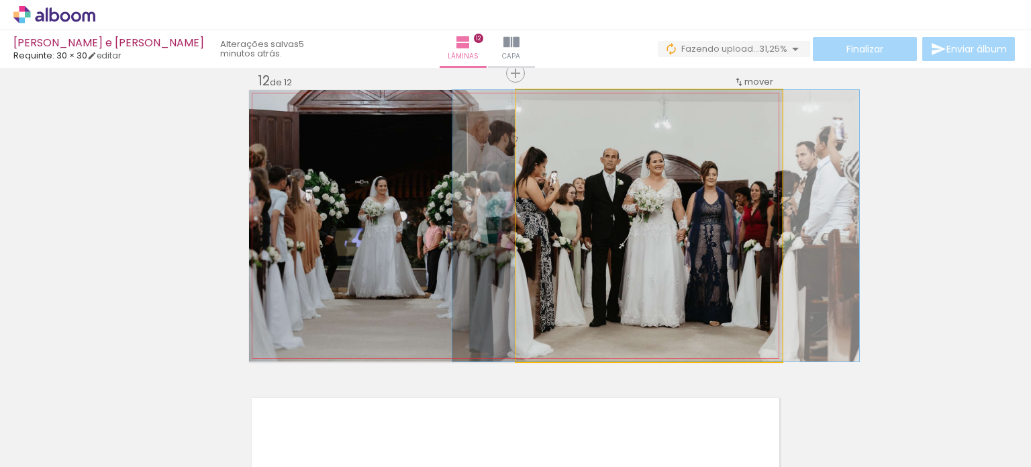
drag, startPoint x: 663, startPoint y: 226, endPoint x: 669, endPoint y: 225, distance: 6.7
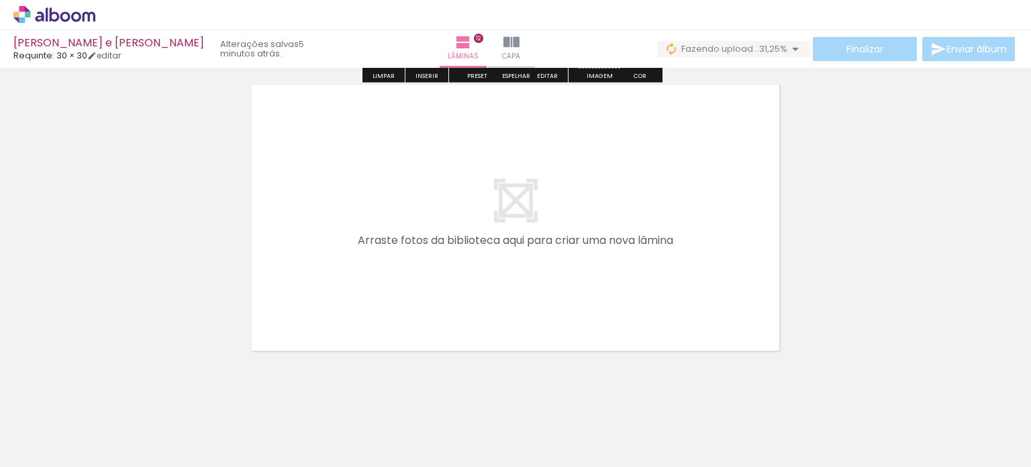
scroll to position [3699, 0]
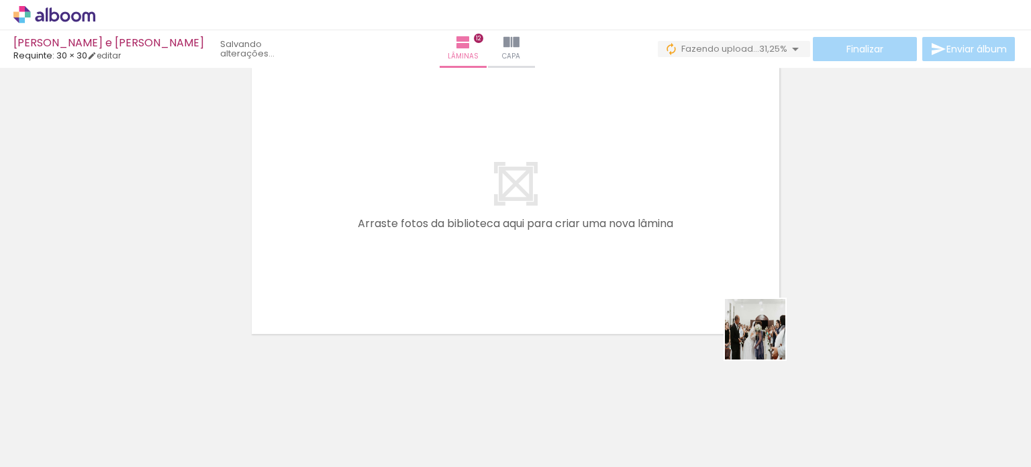
drag, startPoint x: 831, startPoint y: 405, endPoint x: 843, endPoint y: 344, distance: 61.6
click at [652, 242] on quentale-workspace at bounding box center [515, 233] width 1031 height 467
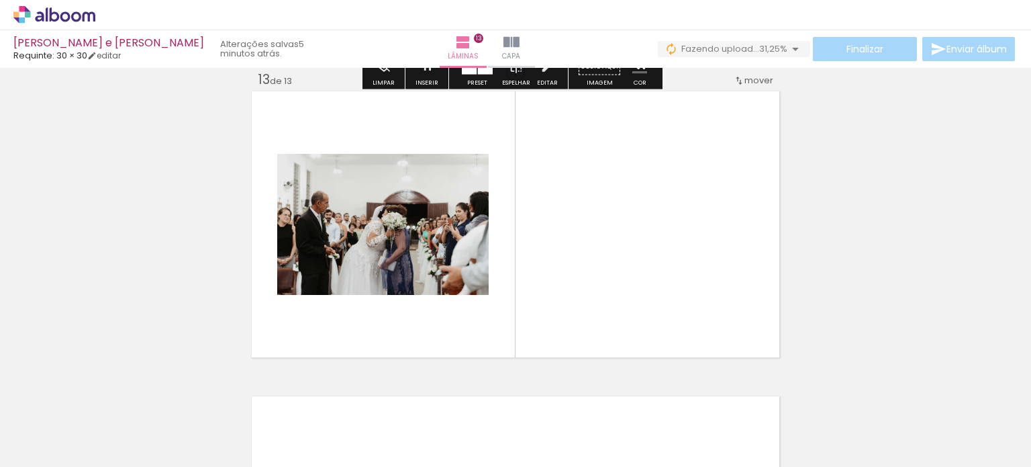
scroll to position [3674, 0]
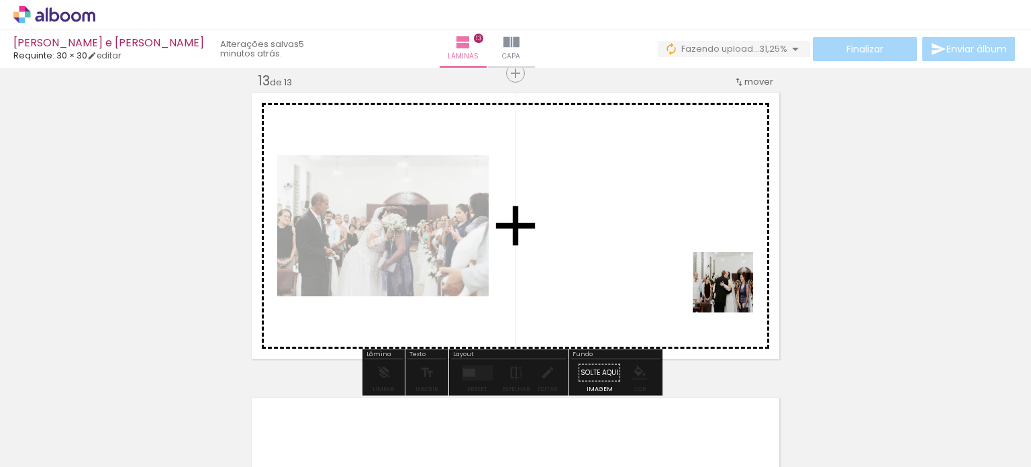
drag, startPoint x: 900, startPoint y: 405, endPoint x: 733, endPoint y: 292, distance: 202.0
click at [733, 292] on quentale-workspace at bounding box center [515, 233] width 1031 height 467
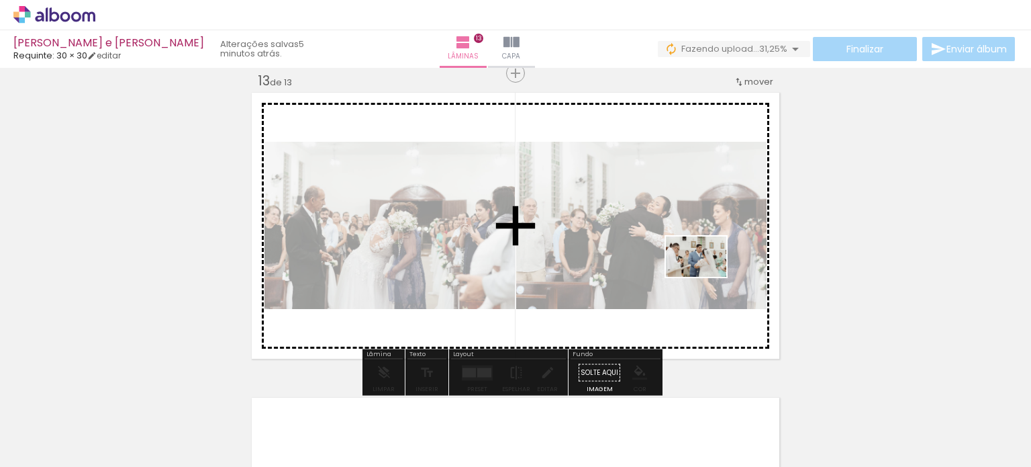
drag, startPoint x: 1004, startPoint y: 414, endPoint x: 706, endPoint y: 277, distance: 327.7
click at [706, 277] on quentale-workspace at bounding box center [515, 233] width 1031 height 467
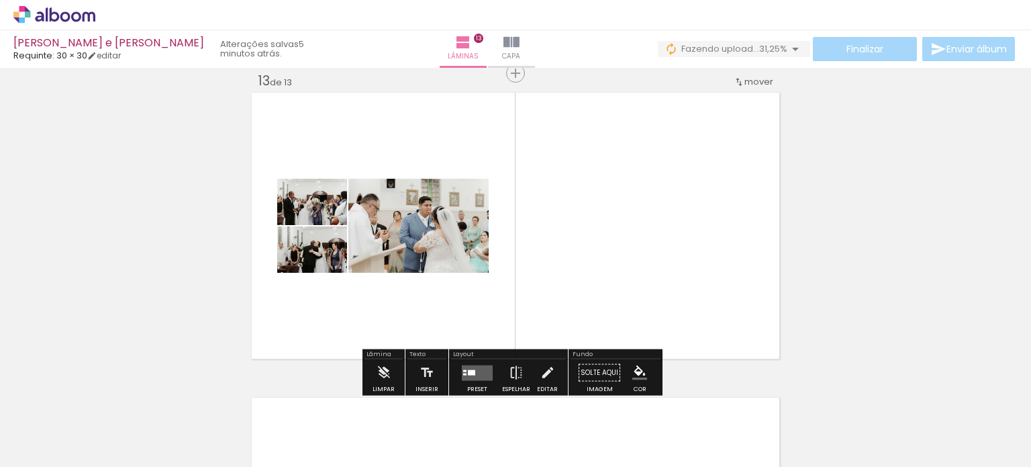
click at [475, 374] on quentale-layouter at bounding box center [477, 371] width 31 height 15
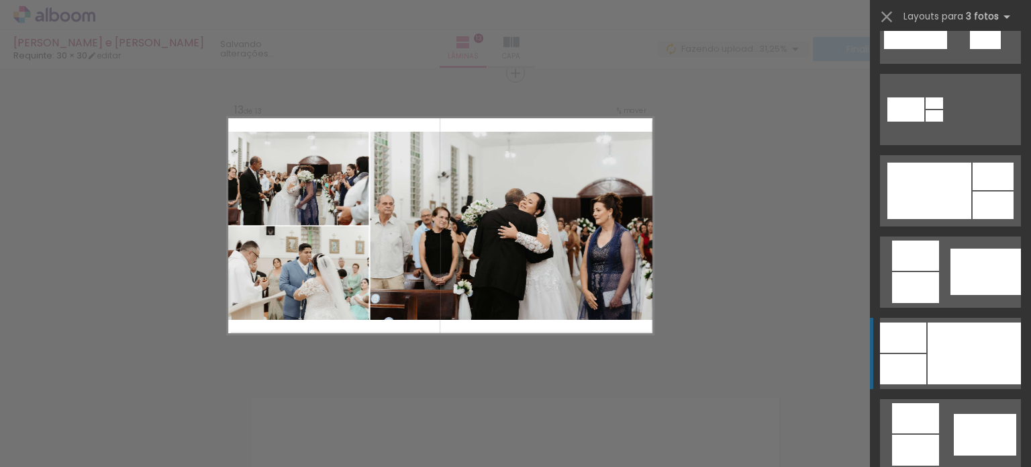
scroll to position [671, 0]
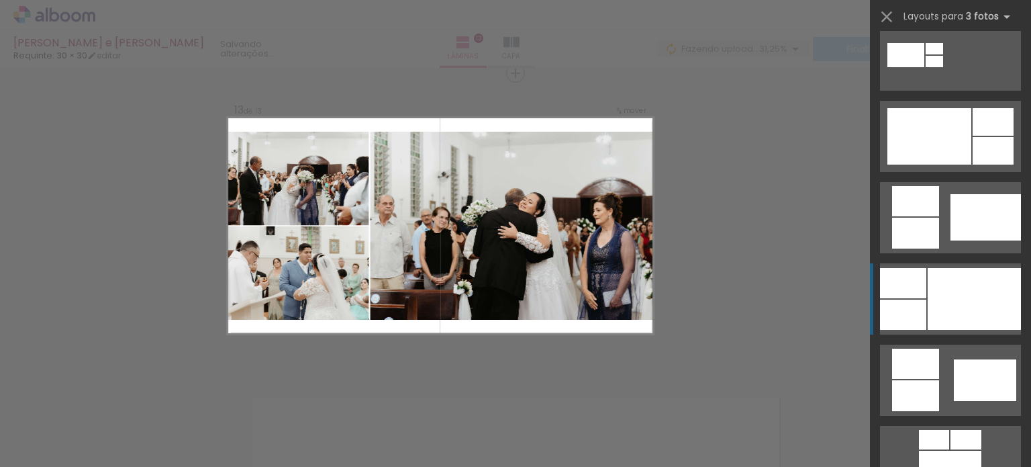
click at [944, 311] on div at bounding box center [974, 299] width 93 height 62
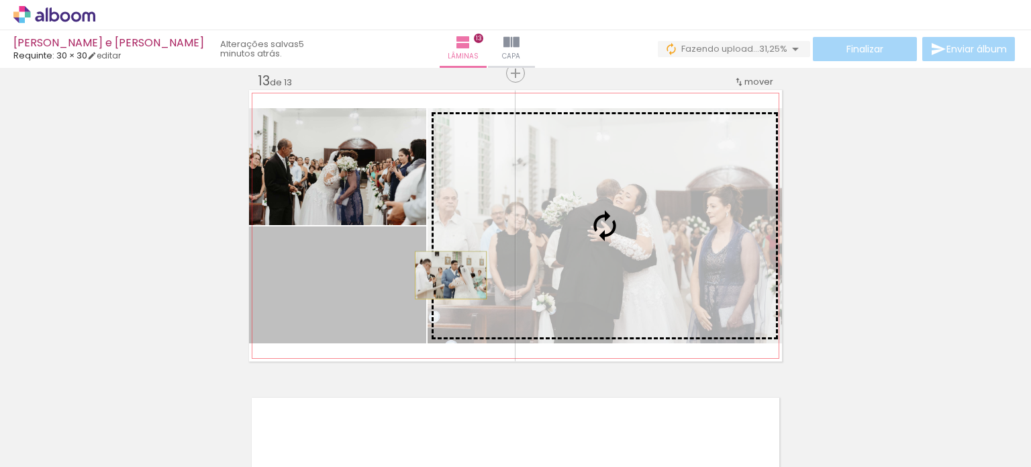
drag, startPoint x: 378, startPoint y: 287, endPoint x: 446, endPoint y: 275, distance: 68.9
click at [0, 0] on slot at bounding box center [0, 0] width 0 height 0
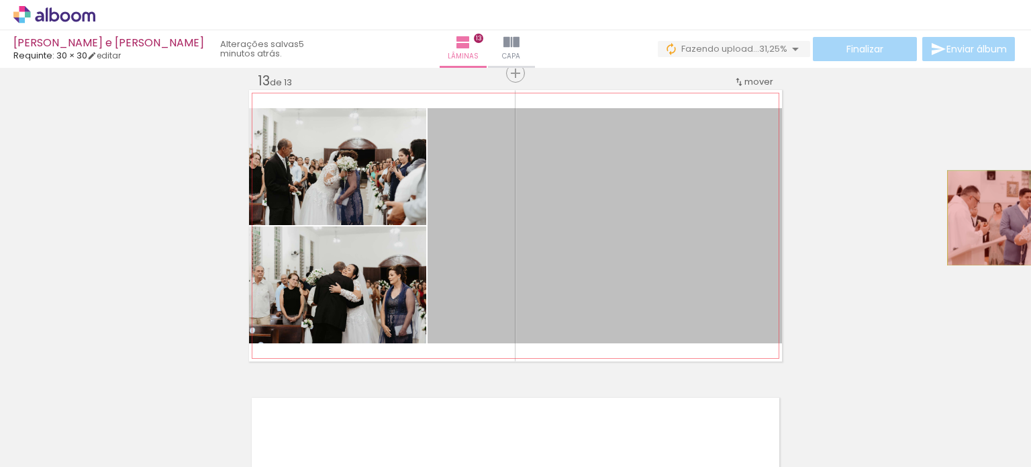
drag, startPoint x: 628, startPoint y: 234, endPoint x: 1014, endPoint y: 217, distance: 386.3
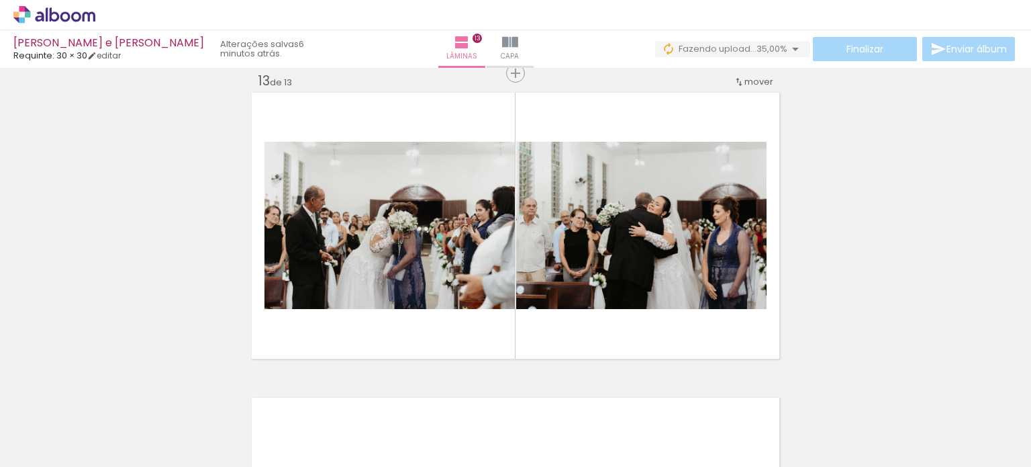
scroll to position [0, 1150]
